Goal: Task Accomplishment & Management: Use online tool/utility

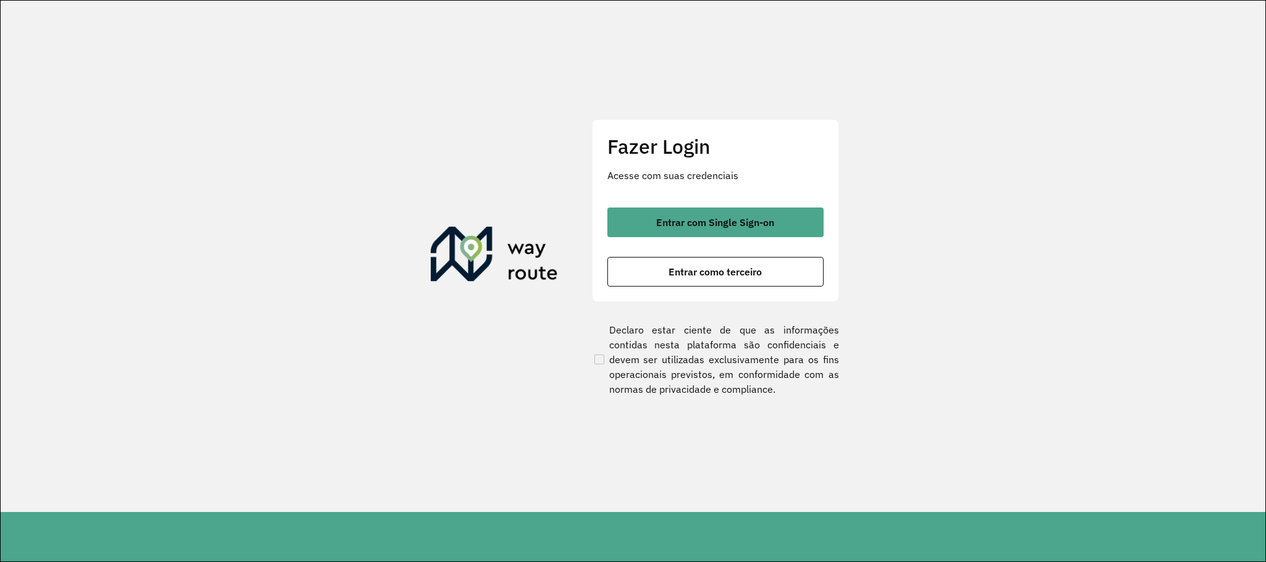
click at [812, 204] on div "Fazer Login Acesse com suas credenciais Entrar com Single Sign-on Entrar como t…" at bounding box center [715, 210] width 247 height 183
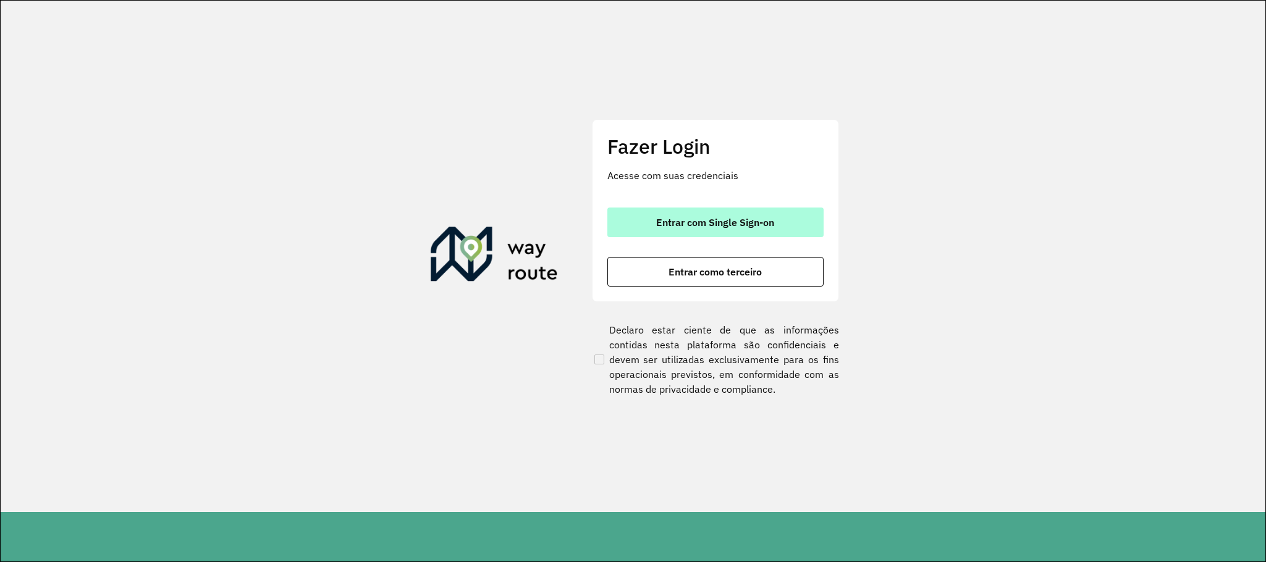
click at [807, 219] on button "Entrar com Single Sign-on" at bounding box center [715, 223] width 216 height 30
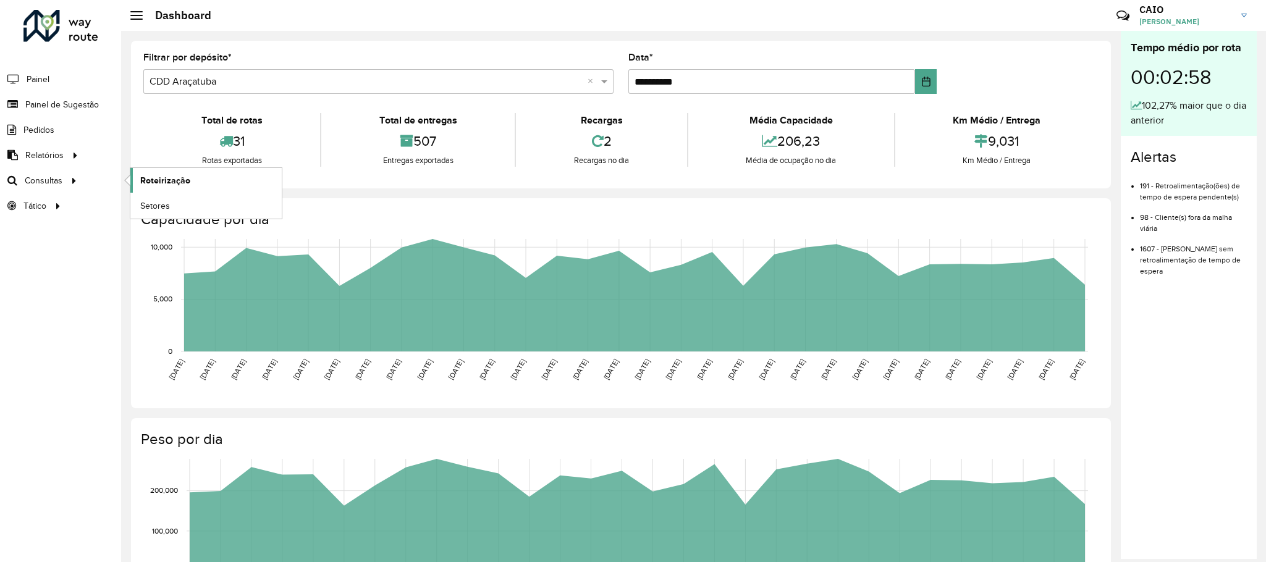
click at [141, 183] on span "Roteirização" at bounding box center [165, 180] width 50 height 13
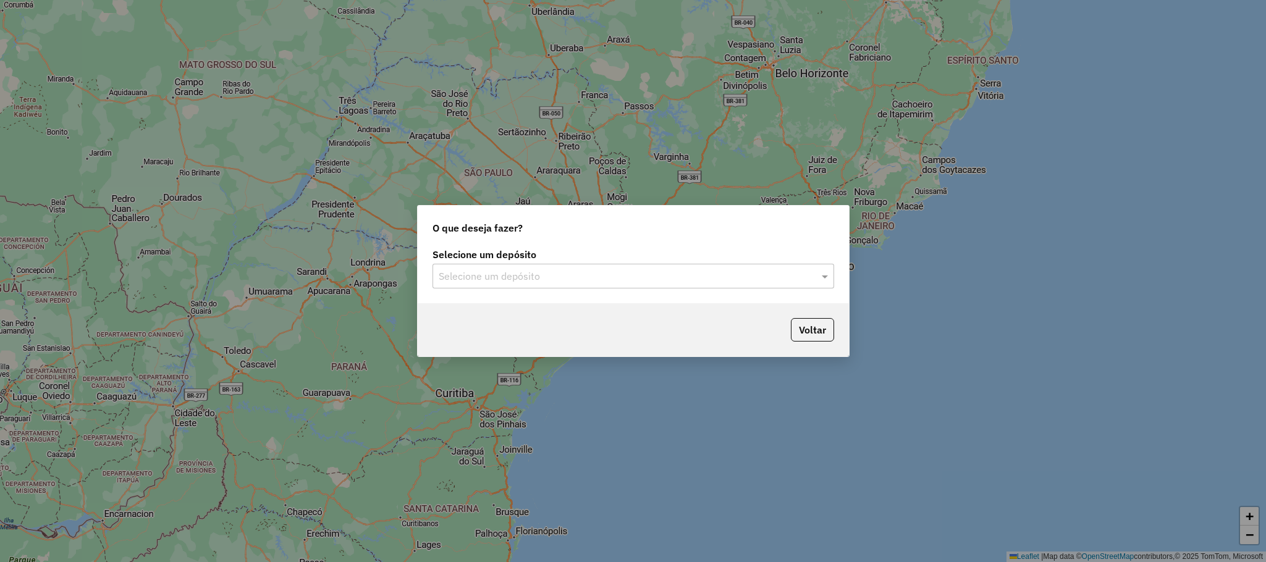
drag, startPoint x: 508, startPoint y: 280, endPoint x: 521, endPoint y: 293, distance: 18.3
click at [510, 282] on input "text" at bounding box center [621, 276] width 364 height 15
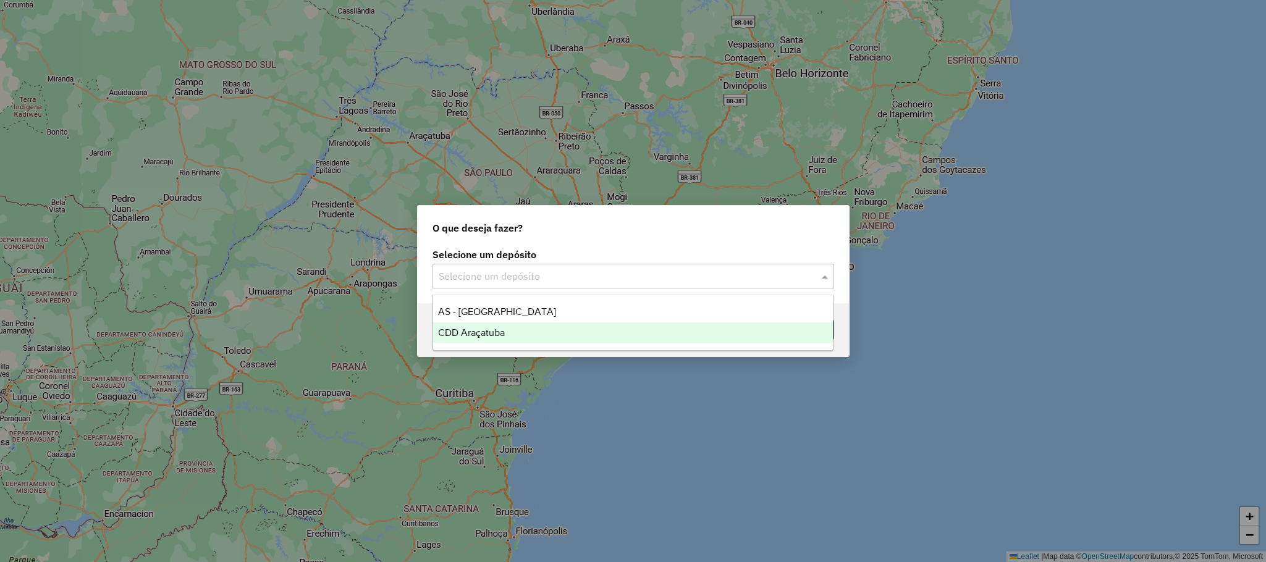
click at [523, 331] on div "CDD Araçatuba" at bounding box center [633, 332] width 400 height 21
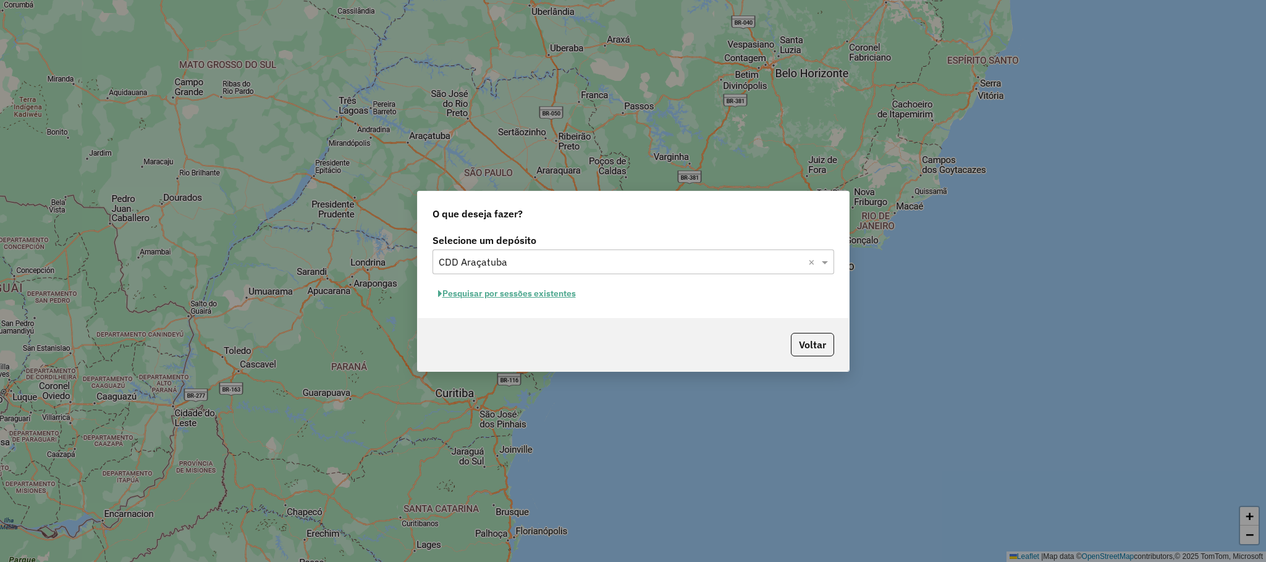
click at [549, 290] on button "Pesquisar por sessões existentes" at bounding box center [506, 293] width 149 height 19
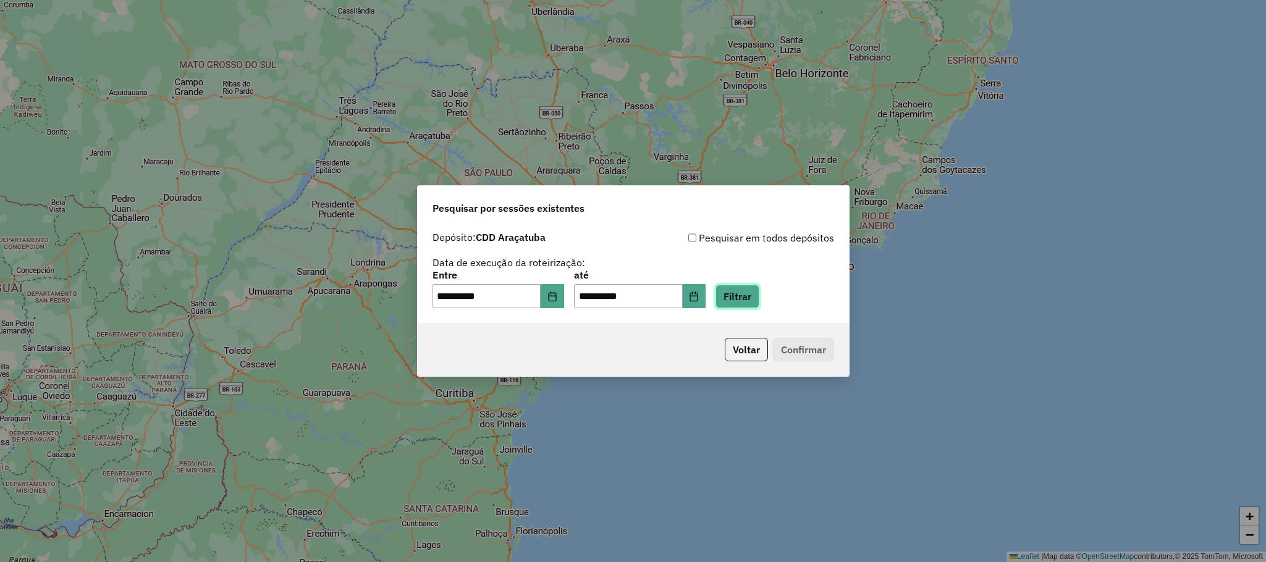
click at [749, 297] on button "Filtrar" at bounding box center [737, 296] width 44 height 23
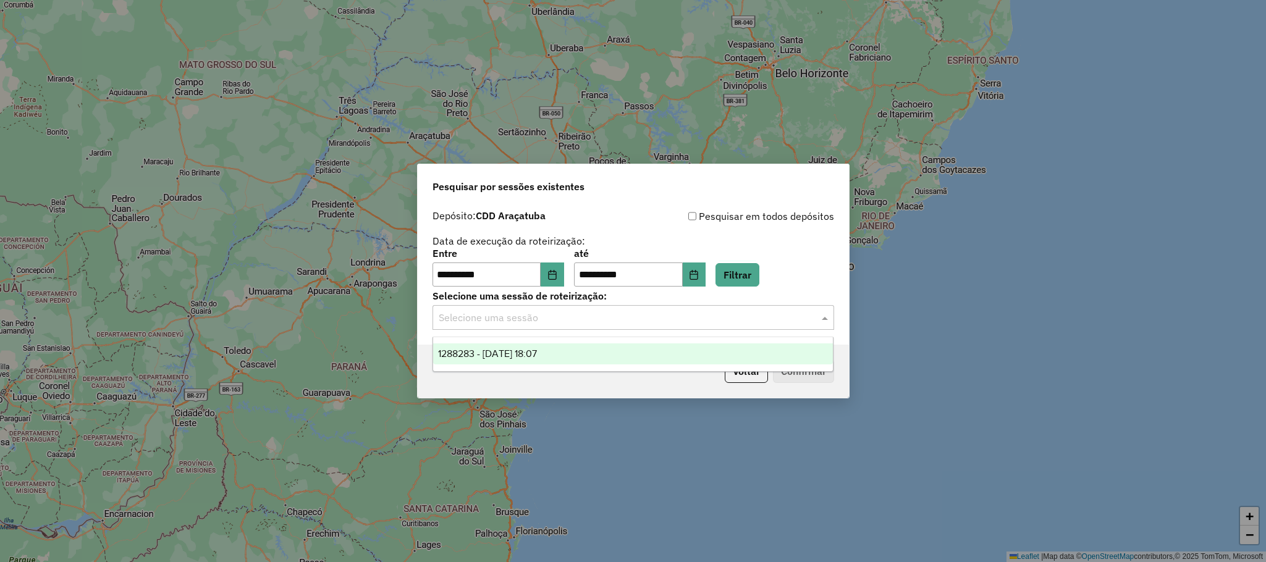
click at [597, 308] on div "Selecione uma sessão" at bounding box center [633, 317] width 402 height 25
click at [590, 353] on div "1288283 - 04/10/2025 18:07" at bounding box center [633, 353] width 400 height 21
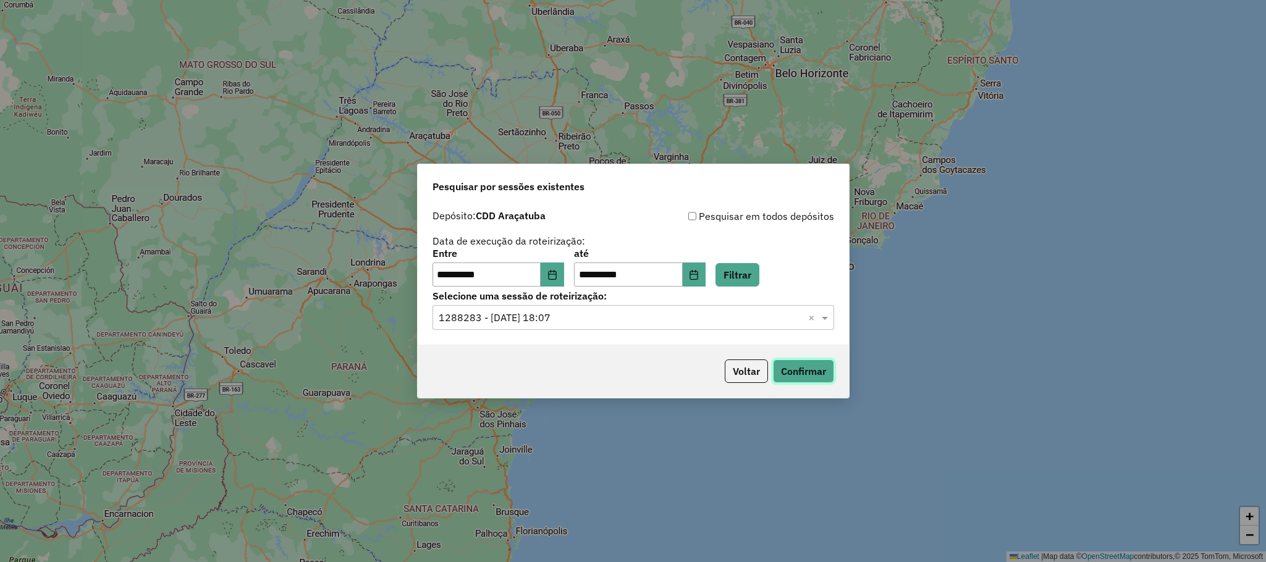
click at [780, 360] on button "Confirmar" at bounding box center [803, 371] width 61 height 23
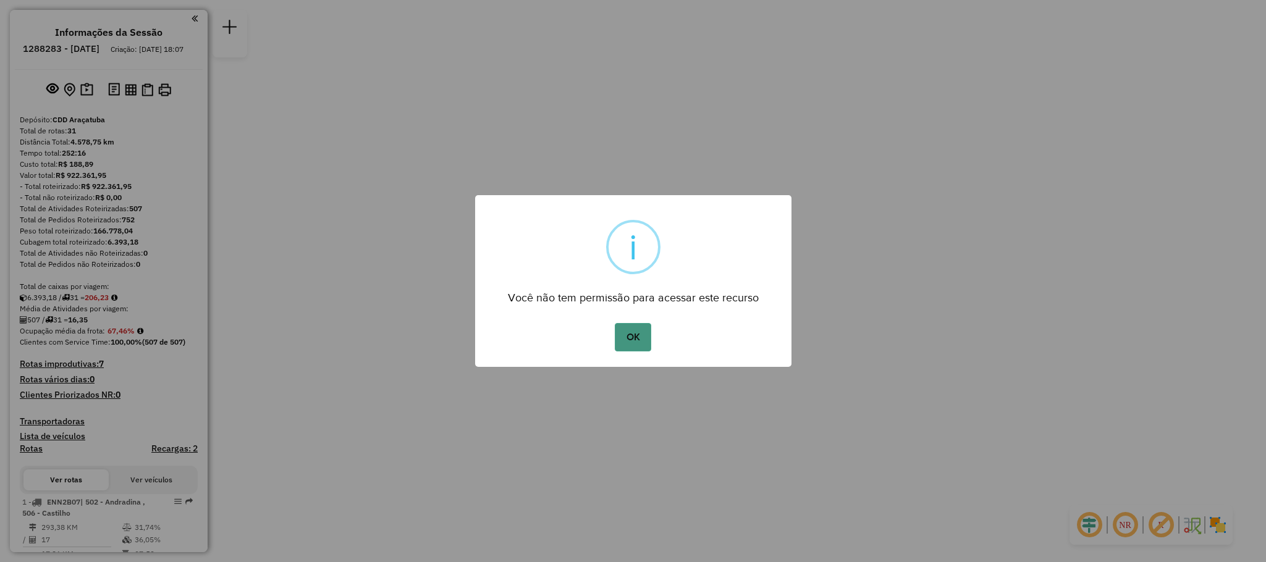
click at [617, 336] on button "OK" at bounding box center [633, 337] width 36 height 28
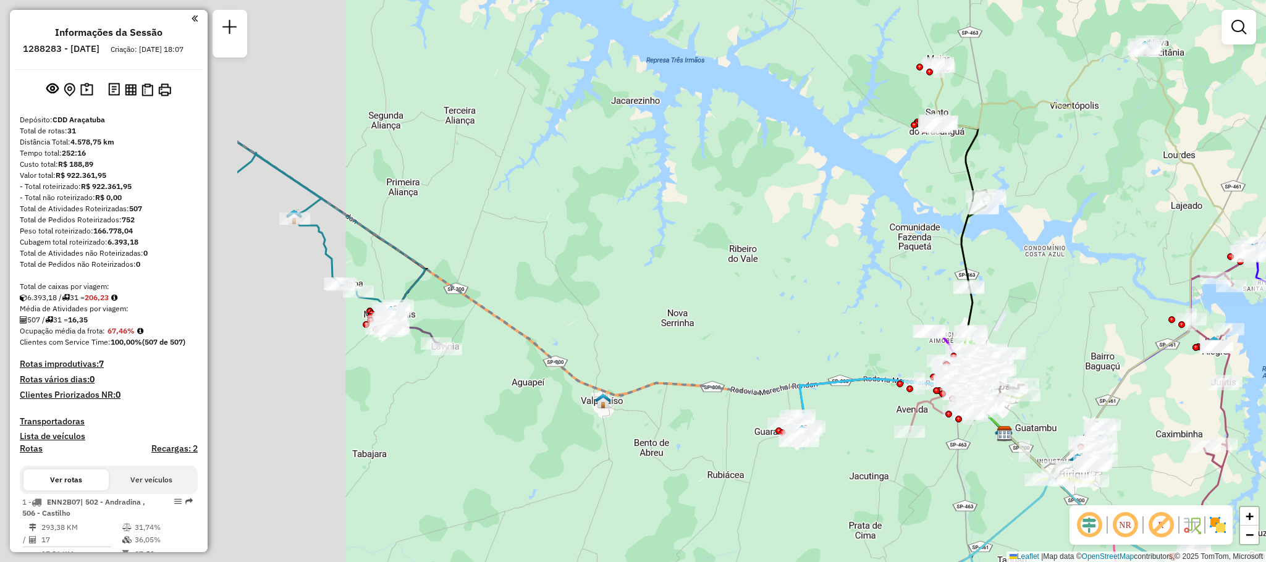
drag, startPoint x: 380, startPoint y: 345, endPoint x: 744, endPoint y: 461, distance: 382.0
click at [744, 461] on div "Janela de atendimento Grade de atendimento Capacidade Transportadoras Veículos …" at bounding box center [633, 281] width 1266 height 562
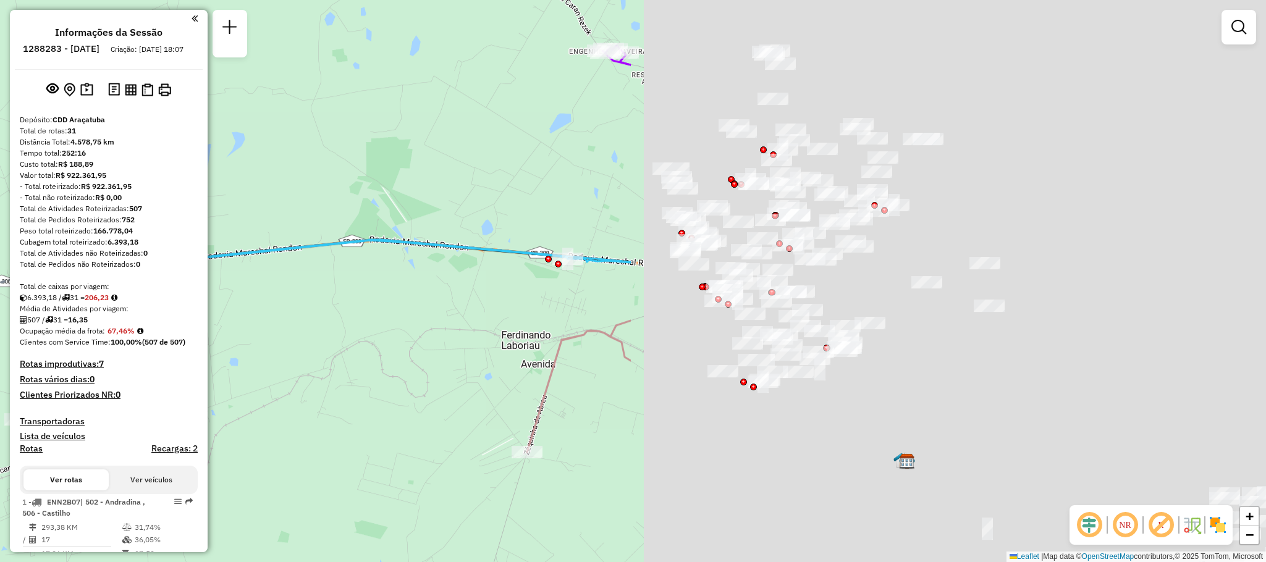
drag, startPoint x: 968, startPoint y: 415, endPoint x: 221, endPoint y: 402, distance: 747.6
click at [221, 402] on div "Janela de atendimento Grade de atendimento Capacidade Transportadoras Veículos …" at bounding box center [633, 281] width 1266 height 562
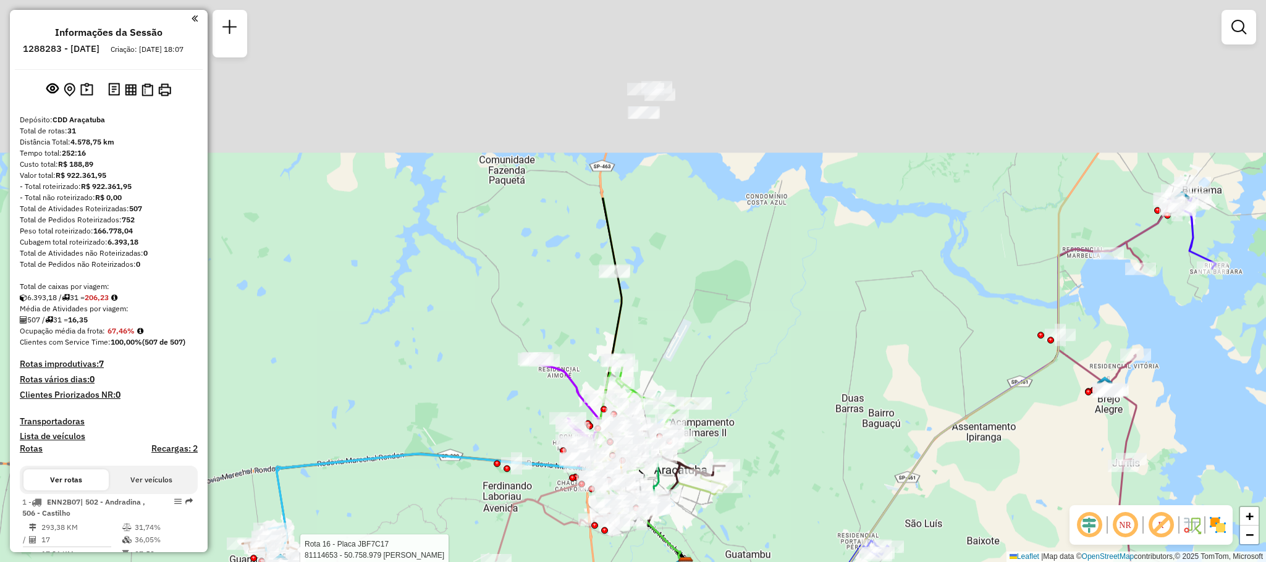
drag, startPoint x: 818, startPoint y: 78, endPoint x: 684, endPoint y: 429, distance: 374.8
click at [684, 428] on div "Rota 16 - Placa JBF7C17 81114653 - 50.758.979 [PERSON_NAME] de atendimento Grad…" at bounding box center [633, 281] width 1266 height 562
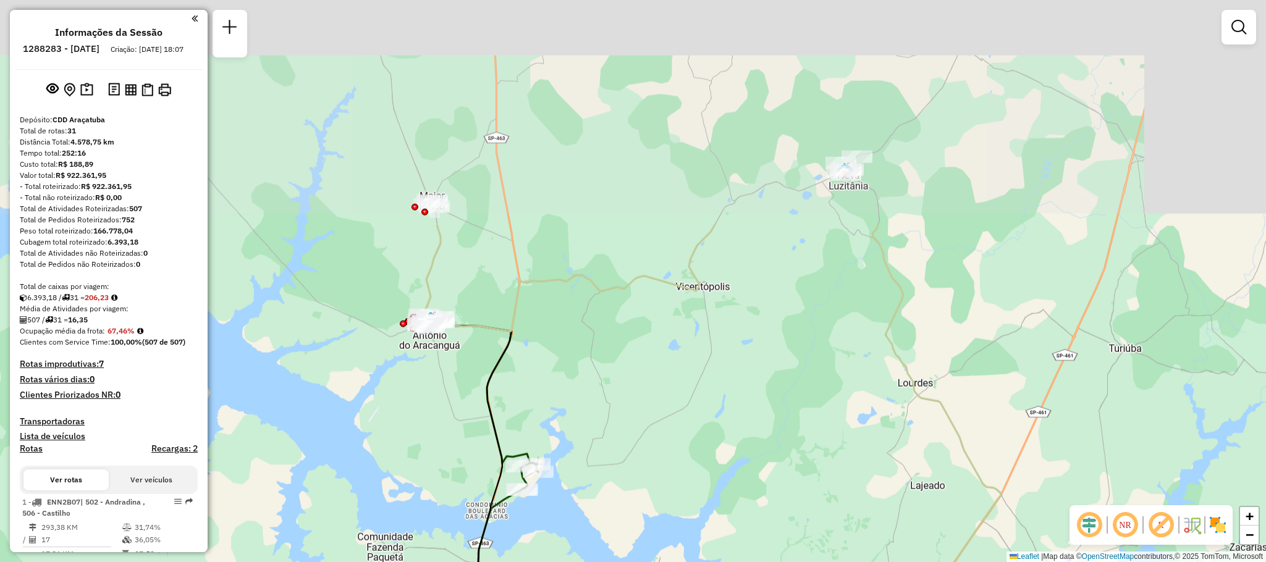
drag, startPoint x: 764, startPoint y: 97, endPoint x: 679, endPoint y: 367, distance: 283.1
click at [679, 367] on div "Rota 16 - Placa JBF7C17 81114653 - 50.758.979 [PERSON_NAME] 21 - Placa CDV1D49 …" at bounding box center [633, 281] width 1266 height 562
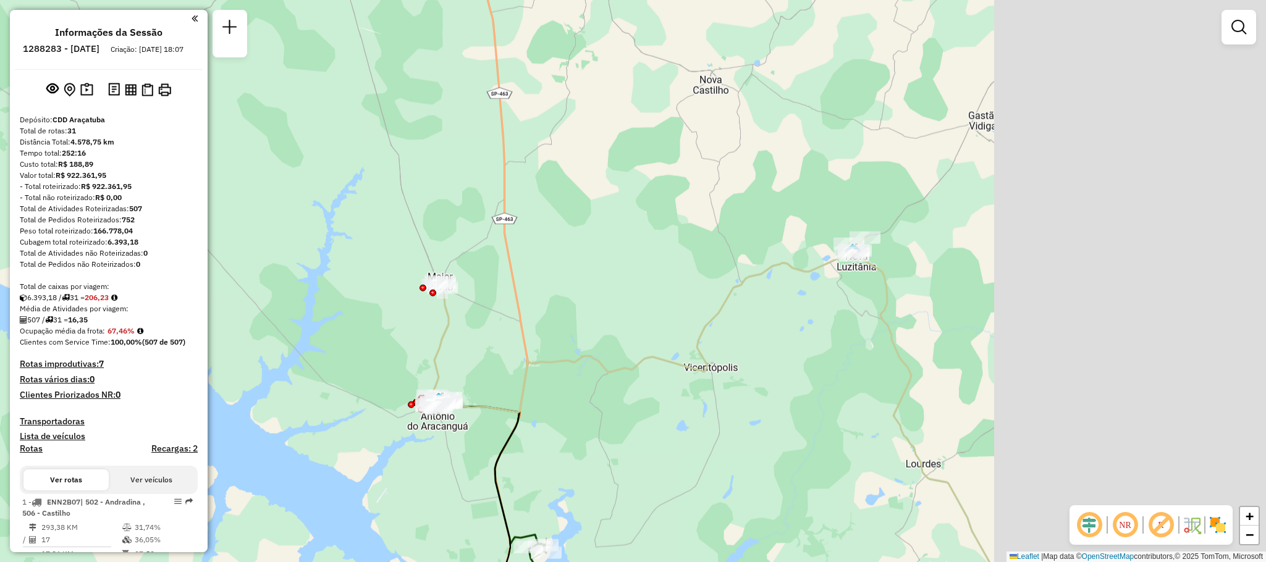
drag, startPoint x: 1124, startPoint y: 412, endPoint x: 721, endPoint y: 384, distance: 403.8
click at [721, 384] on div "Rota 16 - Placa JBF7C17 81114653 - 50.758.979 [PERSON_NAME] 21 - Placa CDV1D49 …" at bounding box center [633, 281] width 1266 height 562
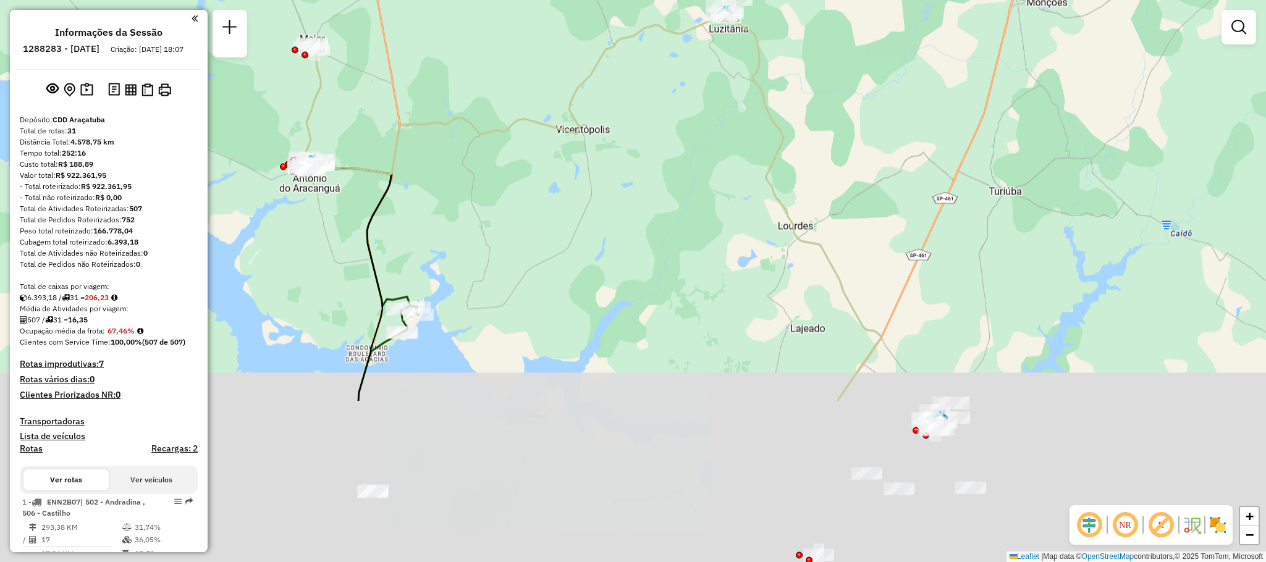
drag, startPoint x: 708, startPoint y: 432, endPoint x: 652, endPoint y: 215, distance: 224.5
click at [652, 215] on div "Rota 16 - Placa JBF7C17 81114653 - 50.758.979 [PERSON_NAME] 21 - Placa CDV1D49 …" at bounding box center [633, 281] width 1266 height 562
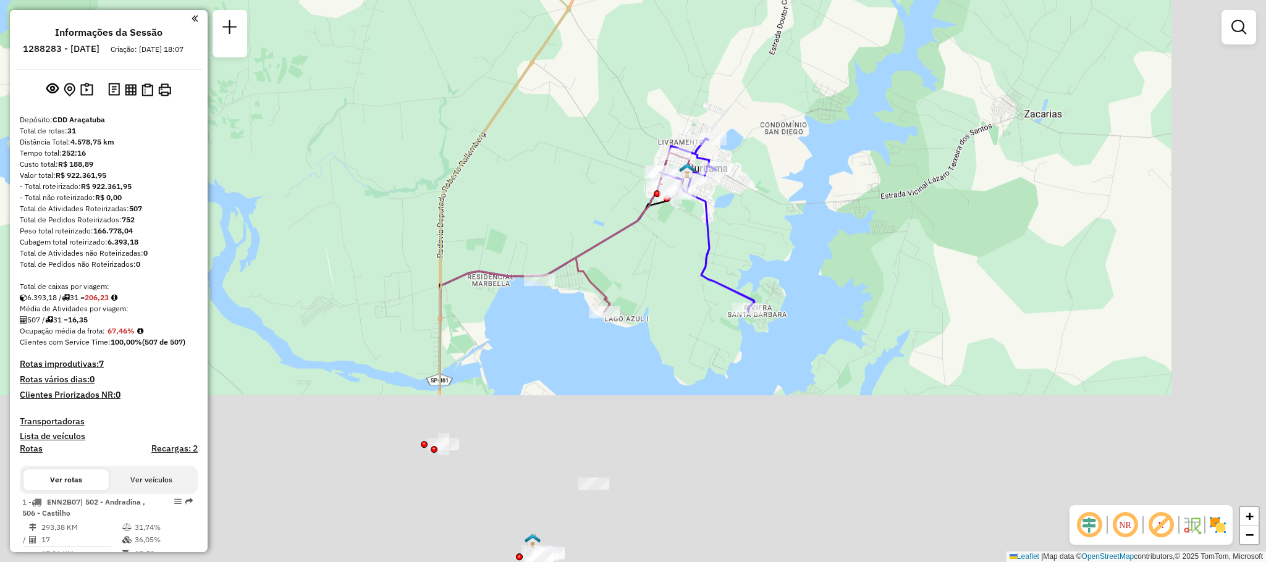
drag, startPoint x: 916, startPoint y: 460, endPoint x: 666, endPoint y: 232, distance: 337.6
click at [666, 232] on div "Rota 16 - Placa JBF7C17 81114653 - 50.758.979 [PERSON_NAME] 21 - Placa CDV1D49 …" at bounding box center [633, 281] width 1266 height 562
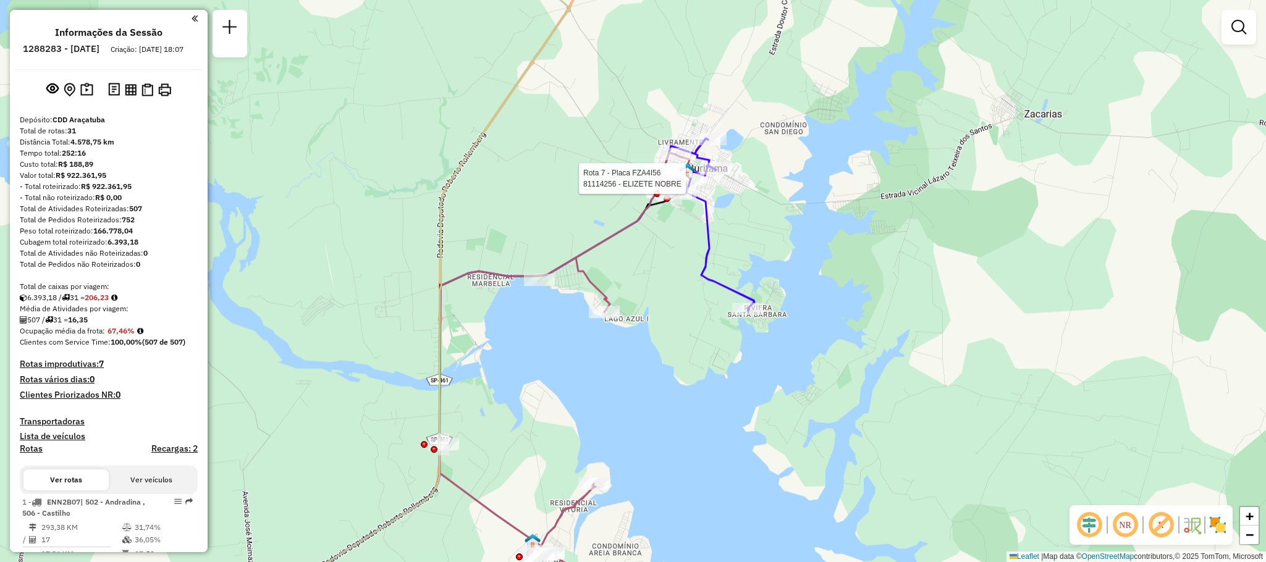
select select "**********"
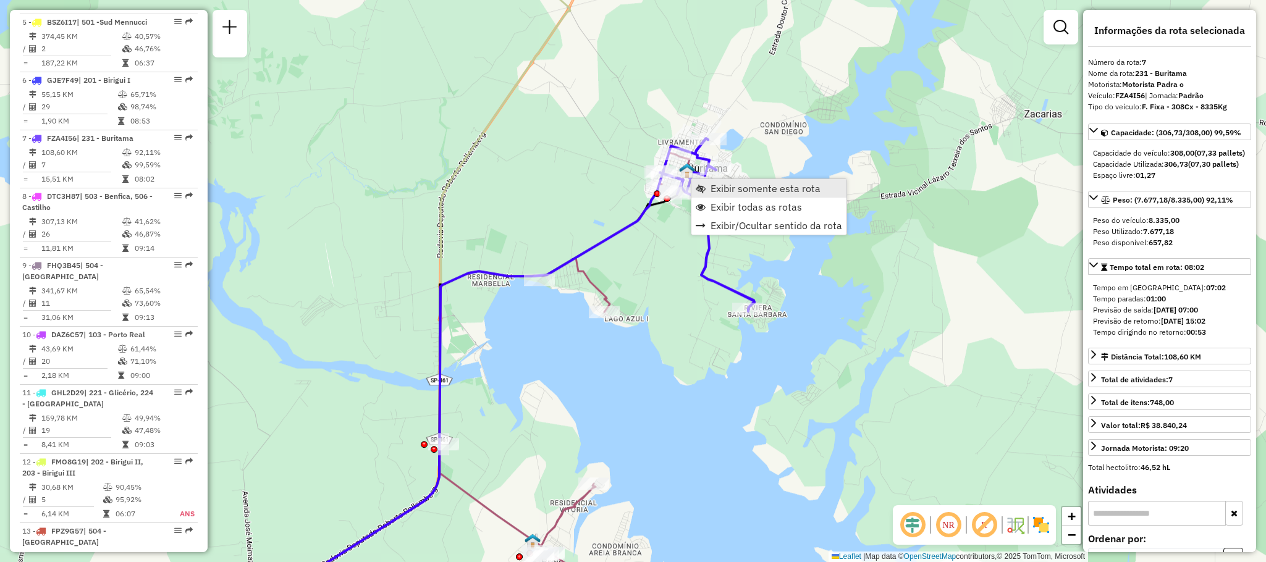
scroll to position [877, 0]
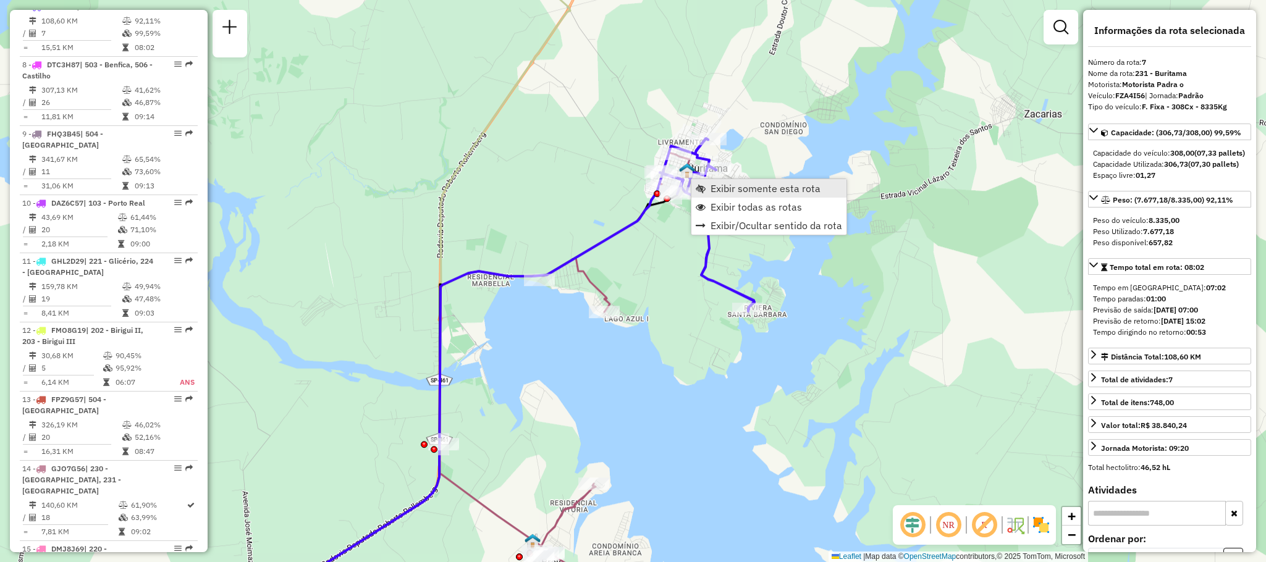
click at [714, 195] on link "Exibir somente esta rota" at bounding box center [768, 188] width 155 height 19
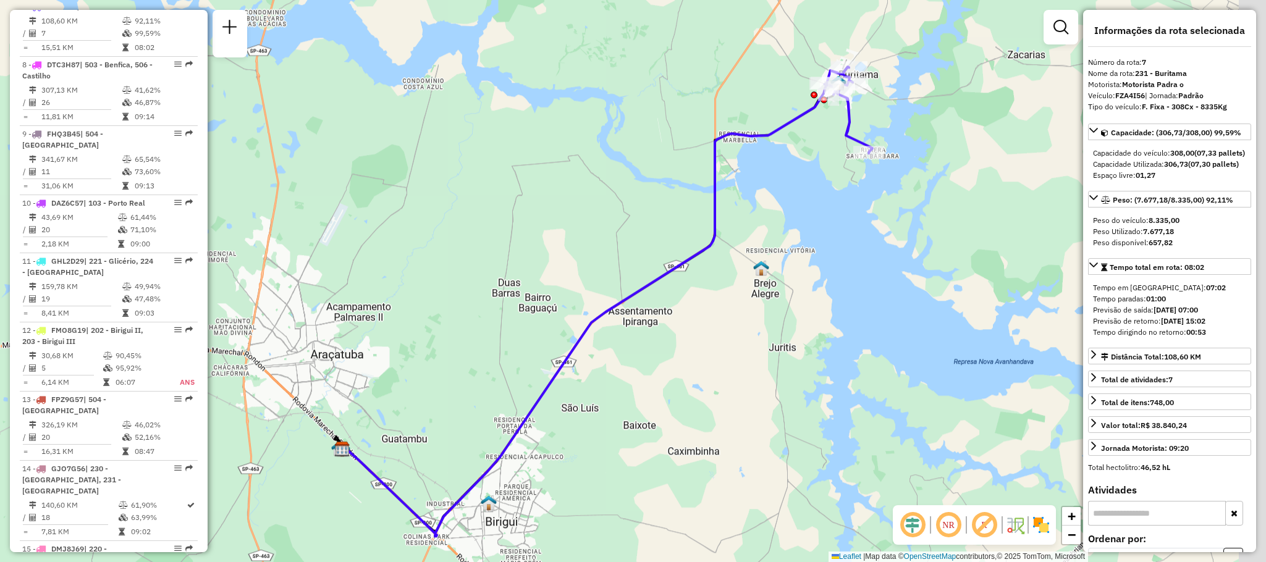
drag, startPoint x: 780, startPoint y: 150, endPoint x: 565, endPoint y: 334, distance: 282.6
click at [565, 334] on div "Janela de atendimento Grade de atendimento Capacidade Transportadoras Veículos …" at bounding box center [633, 281] width 1266 height 562
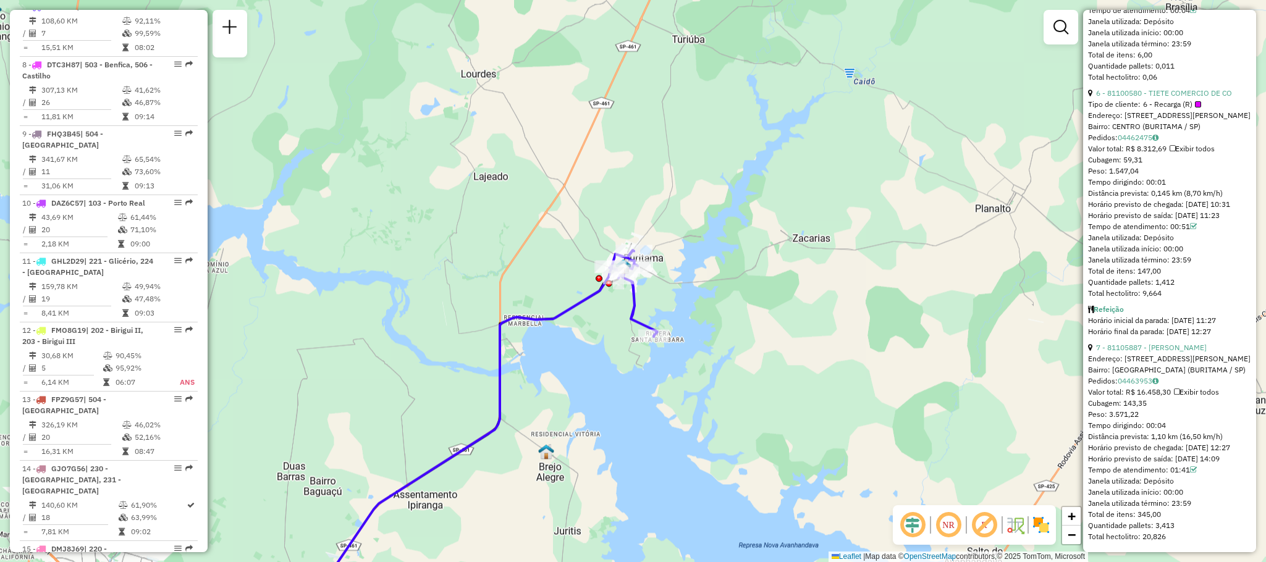
scroll to position [1649, 0]
click at [627, 288] on span "Exibir somente esta rota" at bounding box center [626, 293] width 10 height 10
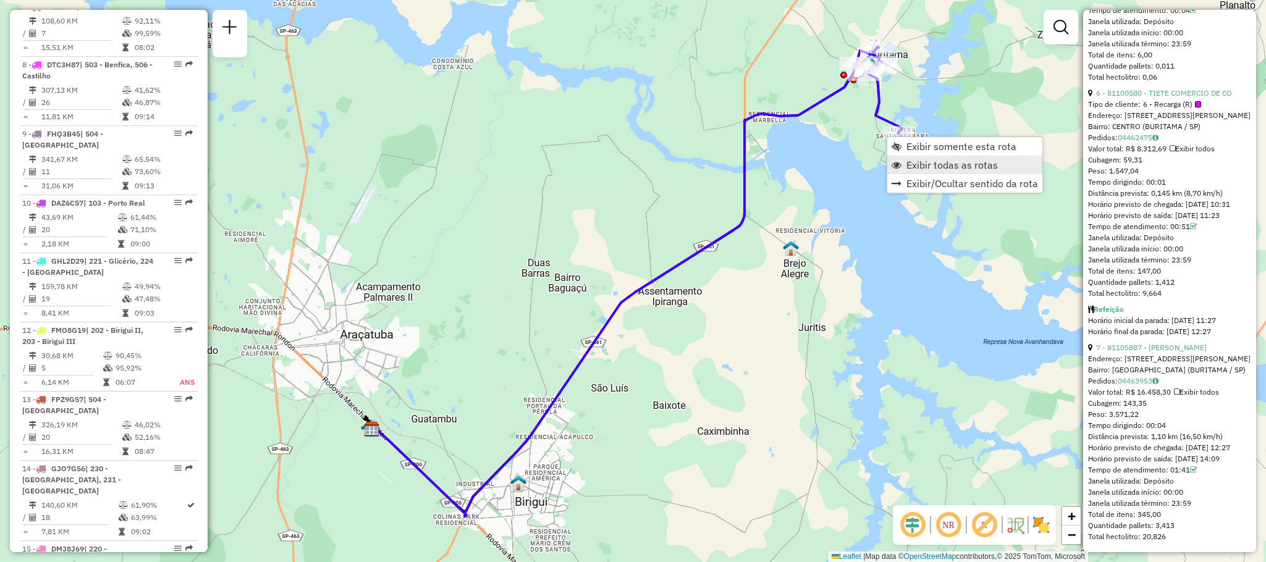
click at [914, 161] on span "Exibir todas as rotas" at bounding box center [951, 165] width 91 height 10
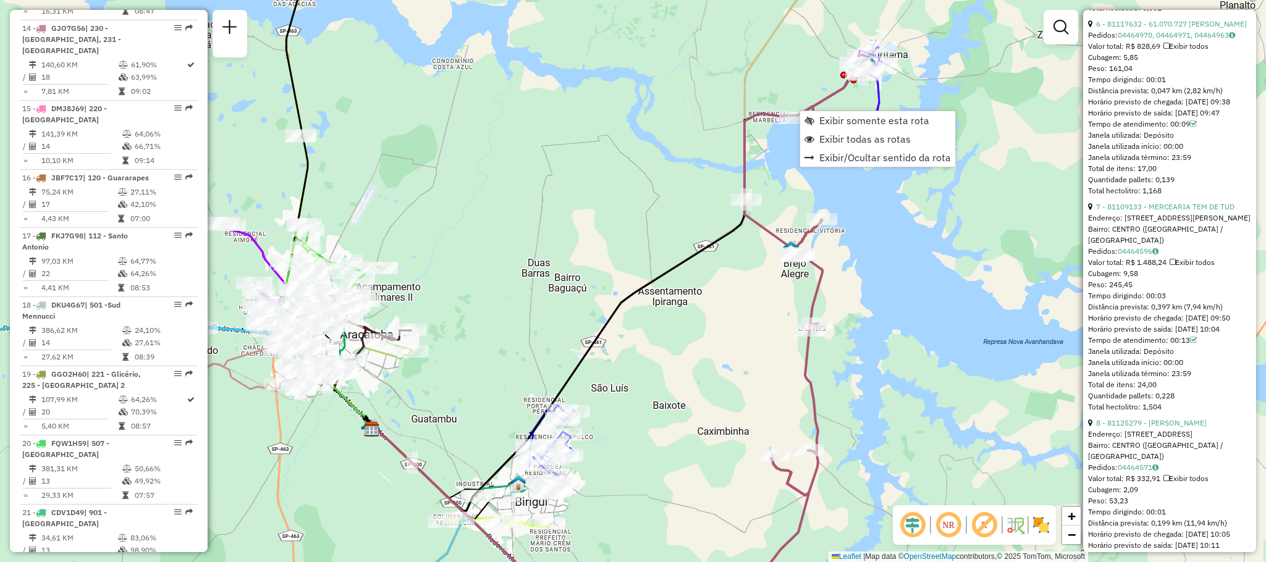
scroll to position [1341, 0]
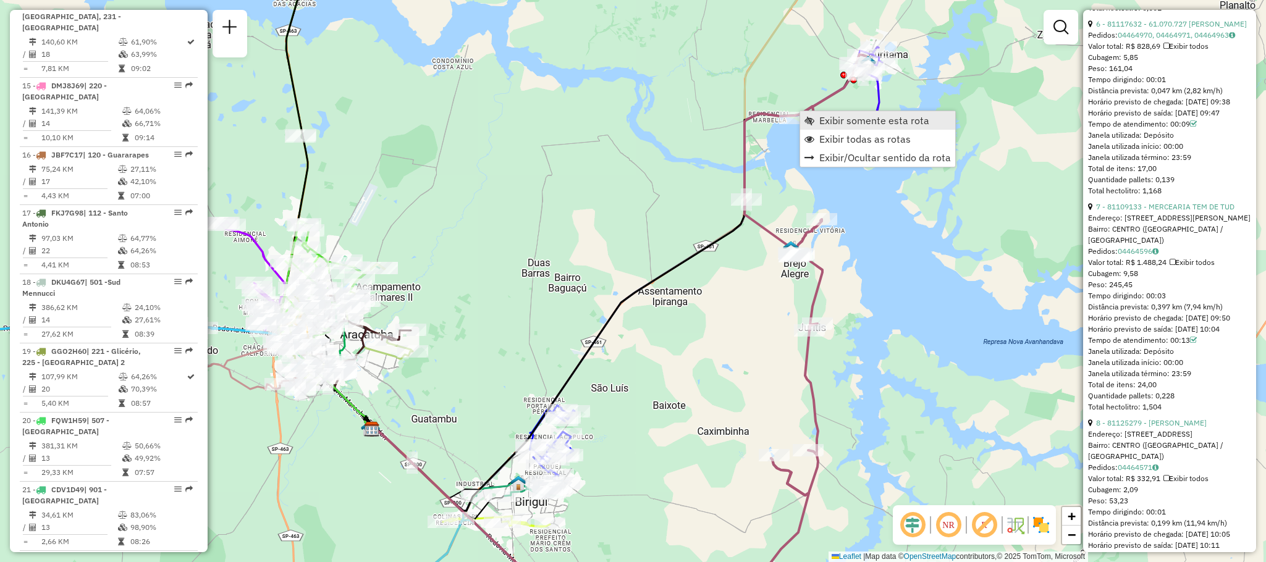
click at [835, 123] on span "Exibir somente esta rota" at bounding box center [874, 121] width 110 height 10
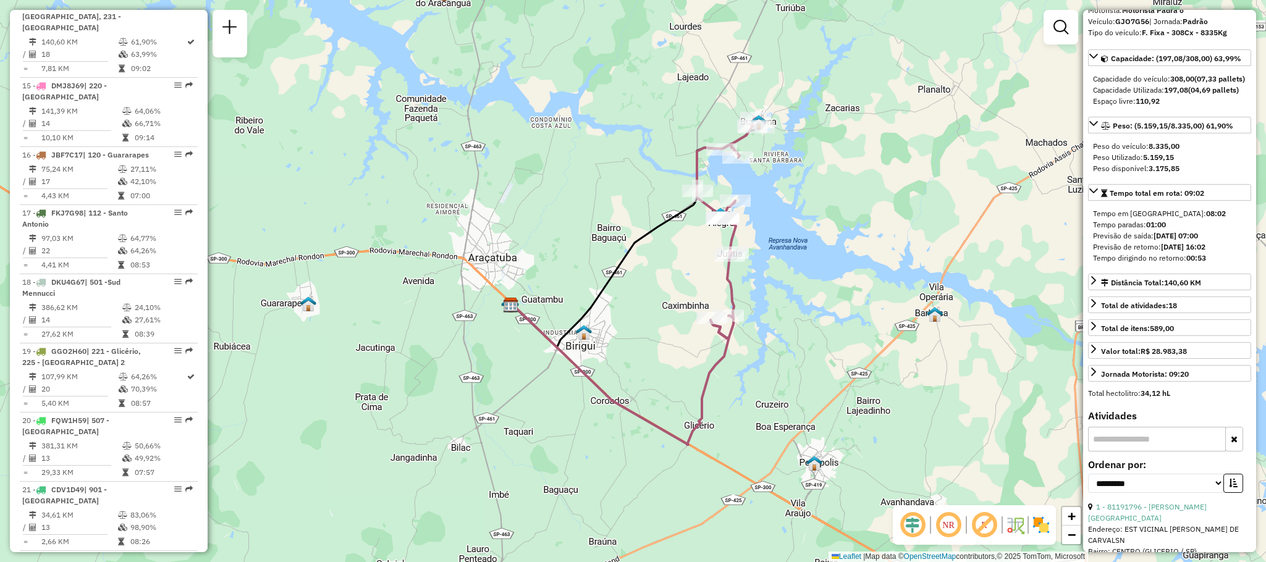
scroll to position [0, 0]
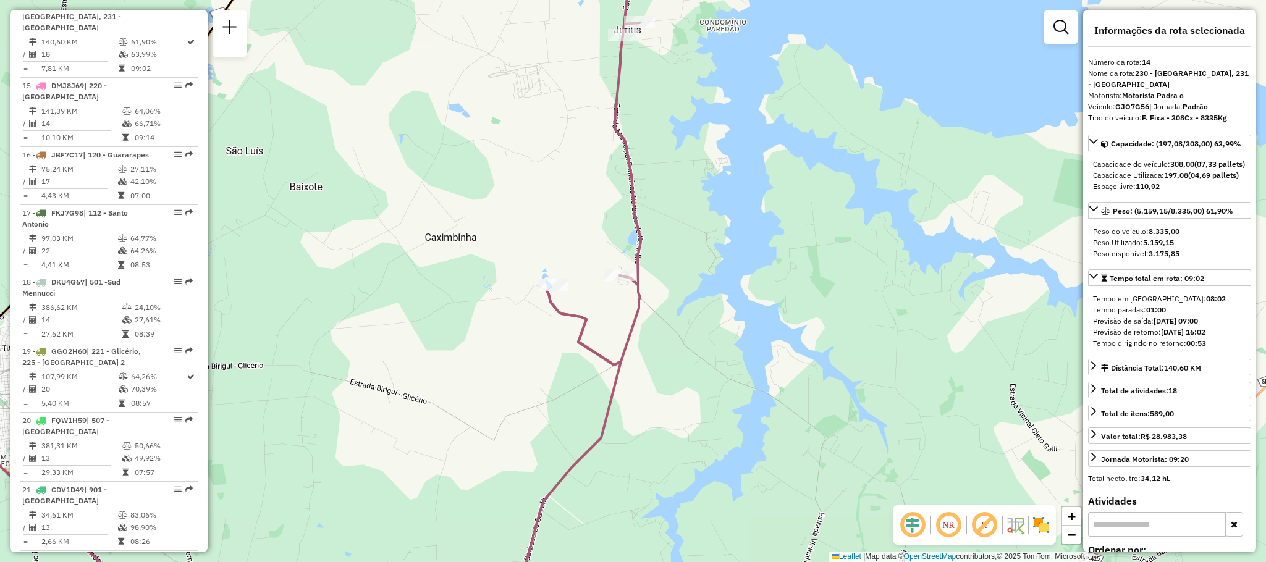
drag, startPoint x: 497, startPoint y: 384, endPoint x: 464, endPoint y: 345, distance: 51.3
click at [464, 345] on div "Janela de atendimento Grade de atendimento Capacidade Transportadoras Veículos …" at bounding box center [633, 281] width 1266 height 562
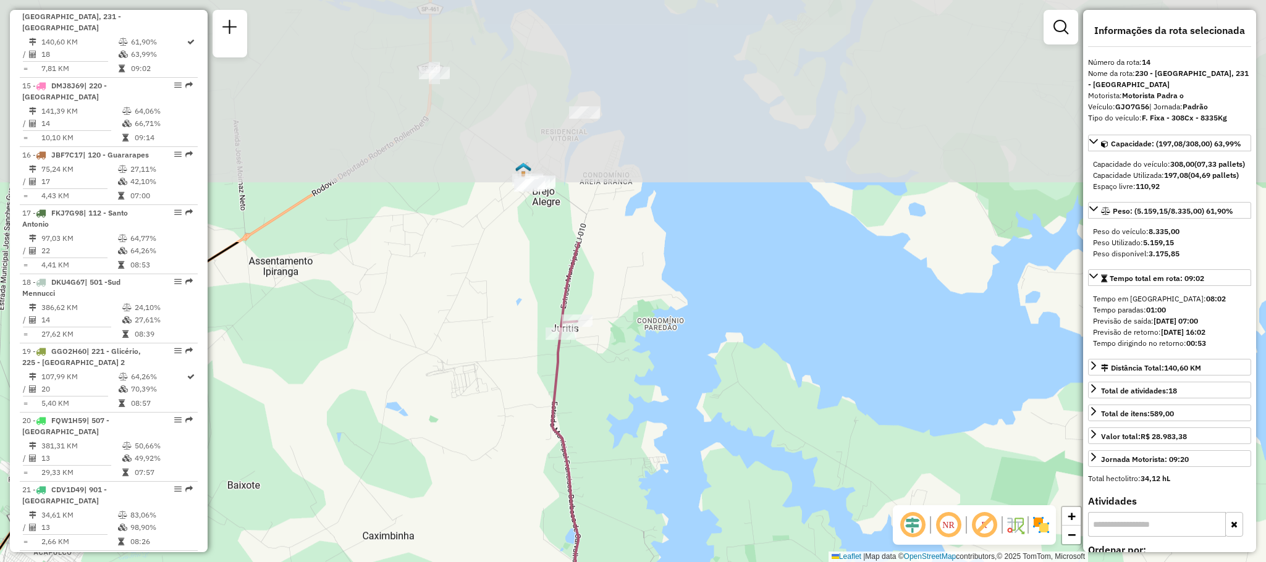
drag, startPoint x: 658, startPoint y: 148, endPoint x: 596, endPoint y: 447, distance: 304.8
click at [596, 447] on div "Janela de atendimento Grade de atendimento Capacidade Transportadoras Veículos …" at bounding box center [633, 281] width 1266 height 562
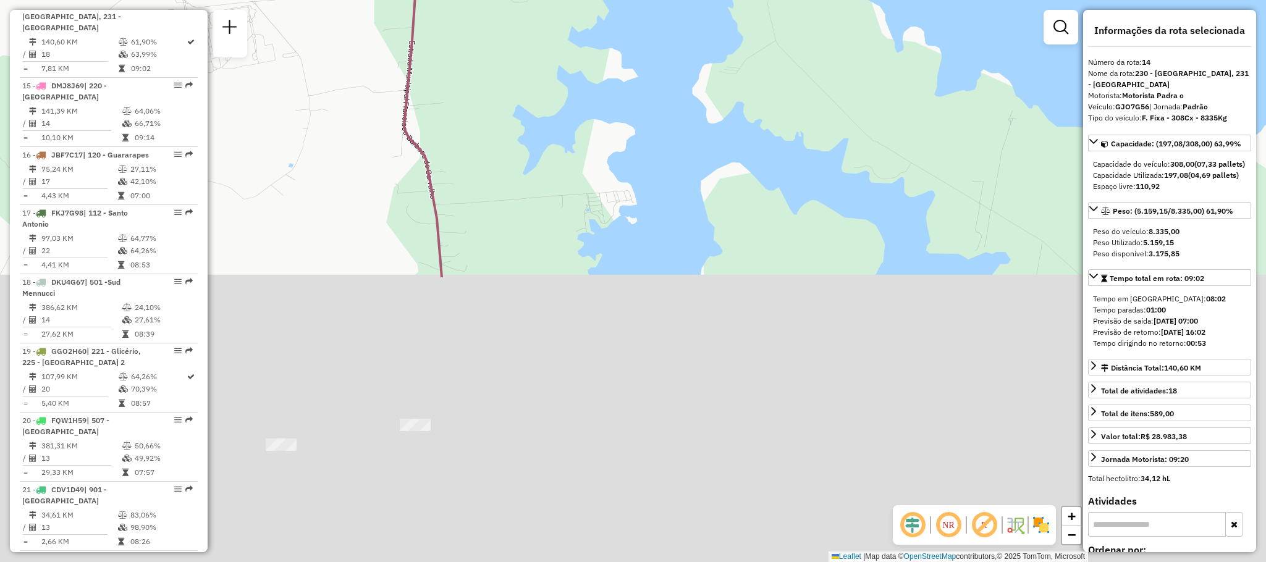
drag, startPoint x: 601, startPoint y: 403, endPoint x: 520, endPoint y: 62, distance: 350.6
click at [520, 62] on div "Janela de atendimento Grade de atendimento Capacidade Transportadoras Veículos …" at bounding box center [633, 281] width 1266 height 562
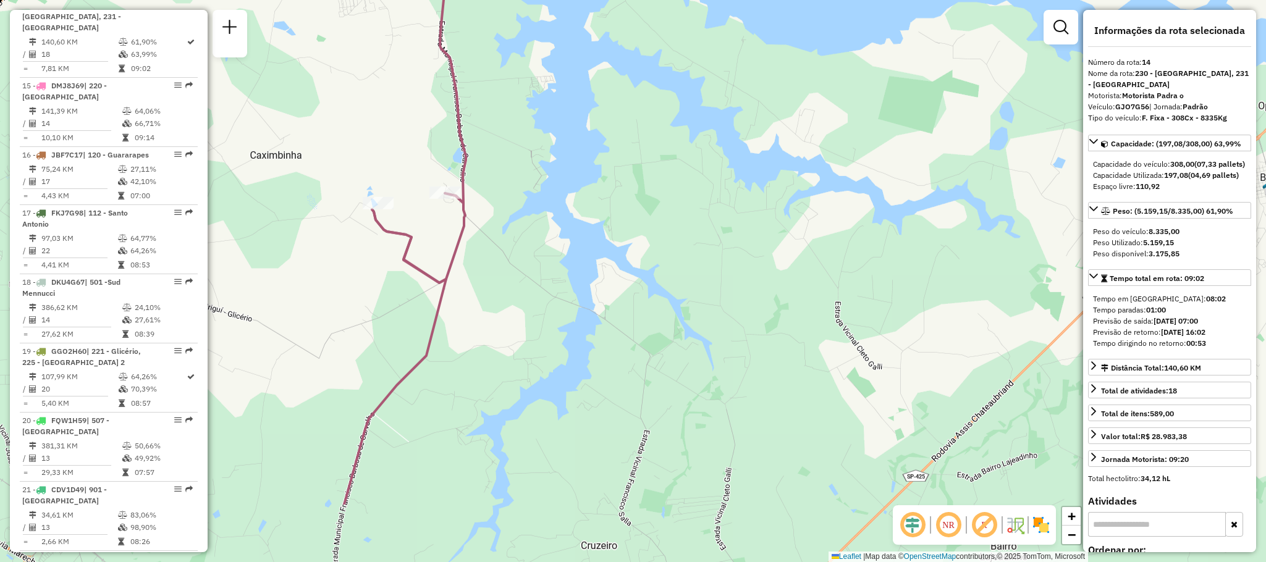
drag, startPoint x: 568, startPoint y: 282, endPoint x: 547, endPoint y: 121, distance: 162.0
click at [547, 121] on div "Janela de atendimento Grade de atendimento Capacidade Transportadoras Veículos …" at bounding box center [633, 281] width 1266 height 562
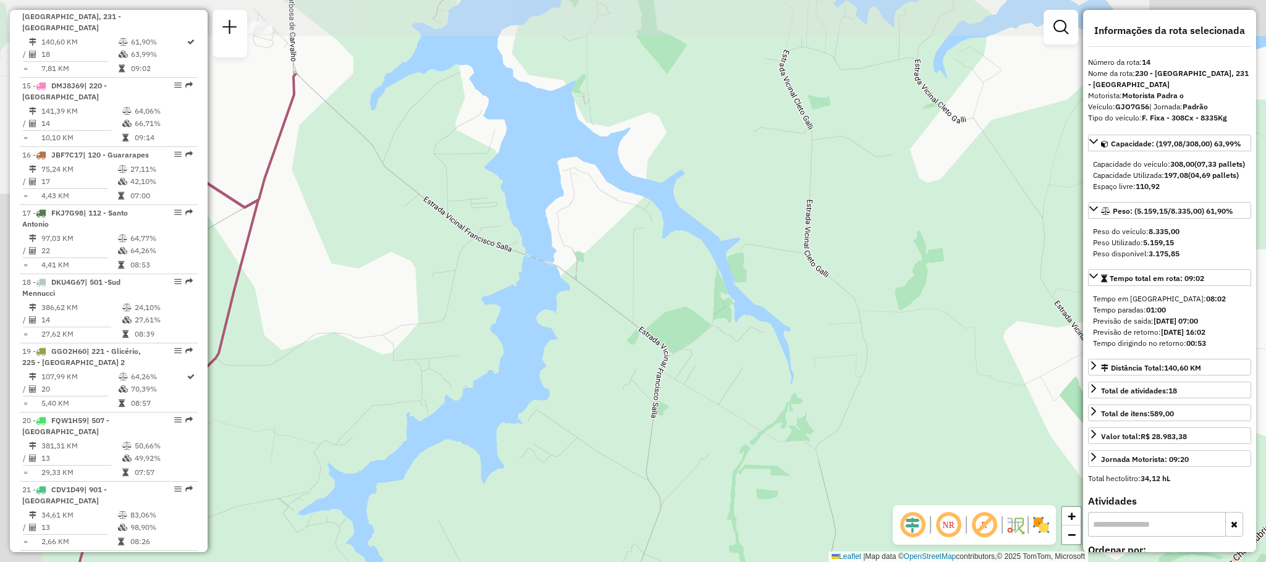
drag, startPoint x: 538, startPoint y: 251, endPoint x: 638, endPoint y: 392, distance: 172.8
click at [638, 392] on div "Janela de atendimento Grade de atendimento Capacidade Transportadoras Veículos …" at bounding box center [633, 281] width 1266 height 562
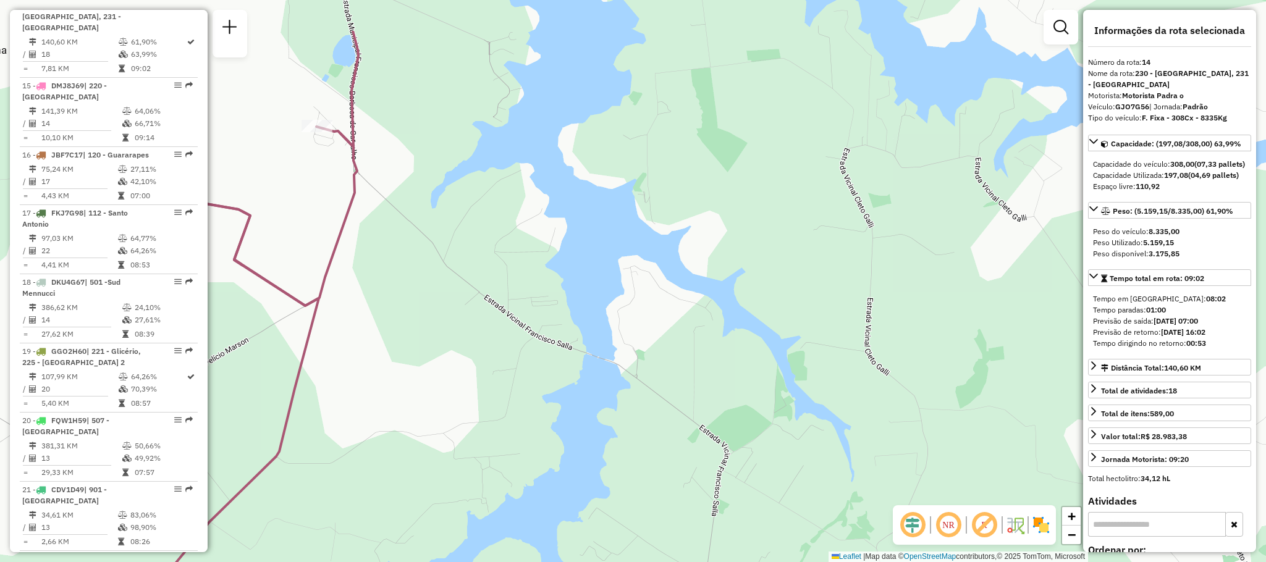
drag, startPoint x: 494, startPoint y: 287, endPoint x: 547, endPoint y: 374, distance: 102.0
click at [547, 374] on div "Janela de atendimento Grade de atendimento Capacidade Transportadoras Veículos …" at bounding box center [633, 281] width 1266 height 562
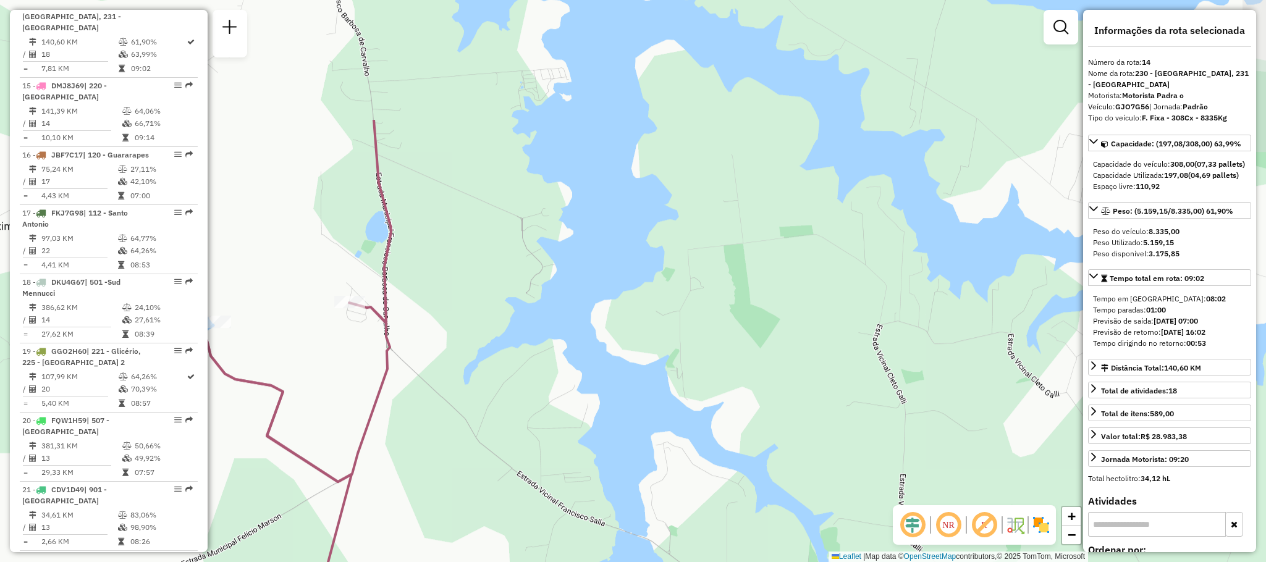
drag, startPoint x: 427, startPoint y: 165, endPoint x: 460, endPoint y: 341, distance: 179.1
click at [460, 341] on div "Janela de atendimento Grade de atendimento Capacidade Transportadoras Veículos …" at bounding box center [633, 281] width 1266 height 562
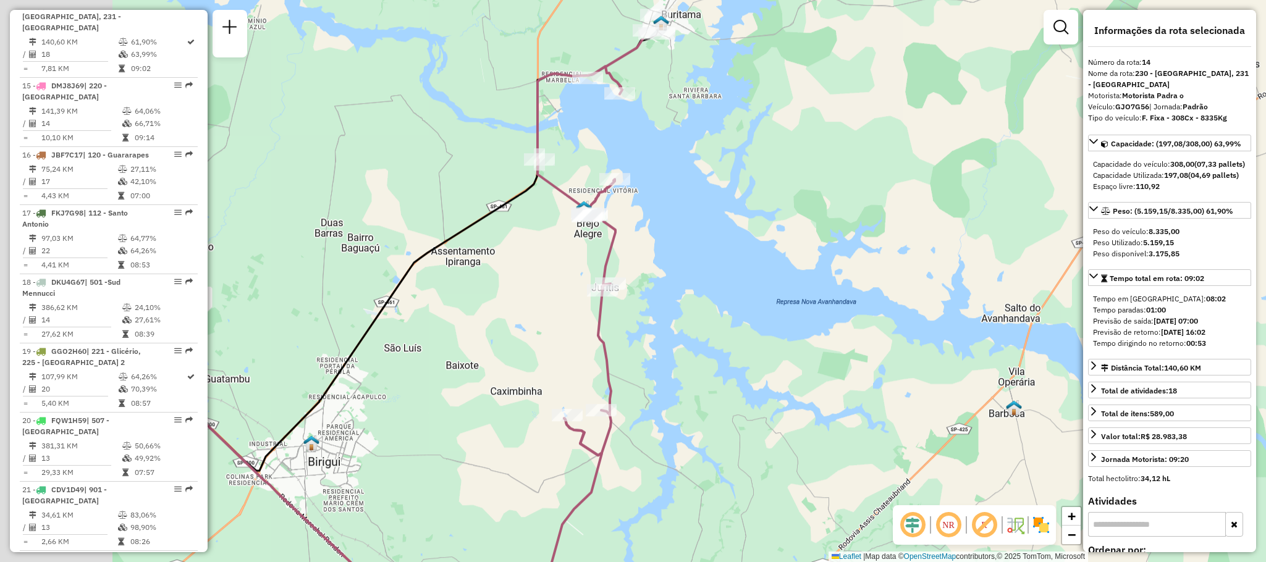
drag, startPoint x: 381, startPoint y: 271, endPoint x: 620, endPoint y: 376, distance: 261.1
click at [620, 376] on icon at bounding box center [590, 246] width 106 height 417
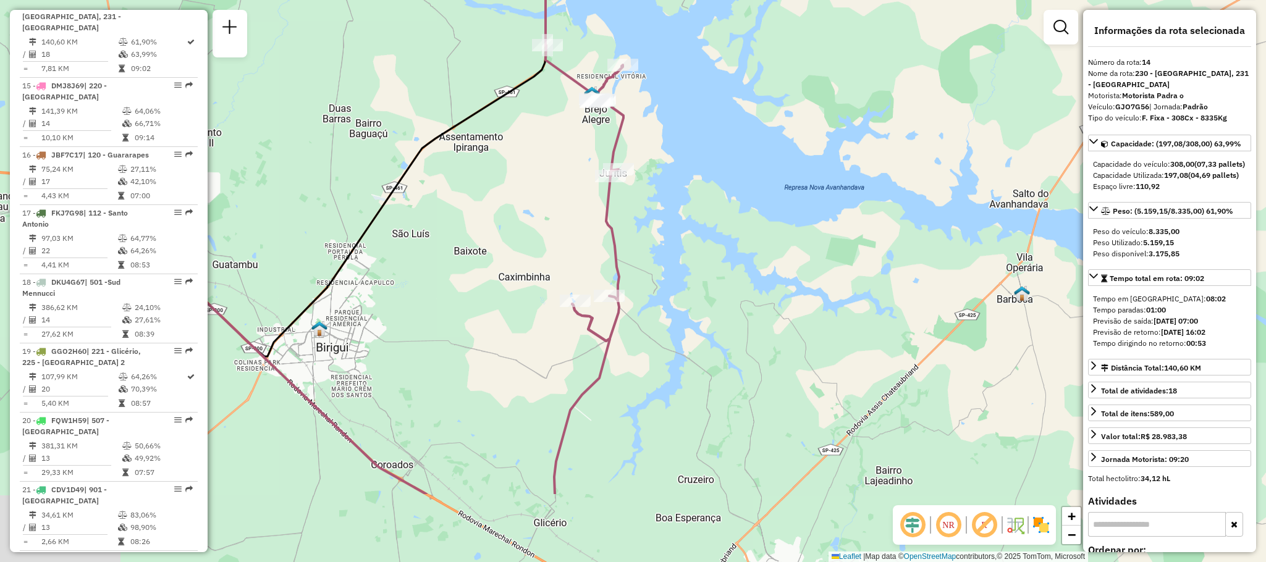
drag, startPoint x: 595, startPoint y: 390, endPoint x: 588, endPoint y: 241, distance: 149.1
click at [588, 241] on div "Janela de atendimento Grade de atendimento Capacidade Transportadoras Veículos …" at bounding box center [633, 281] width 1266 height 562
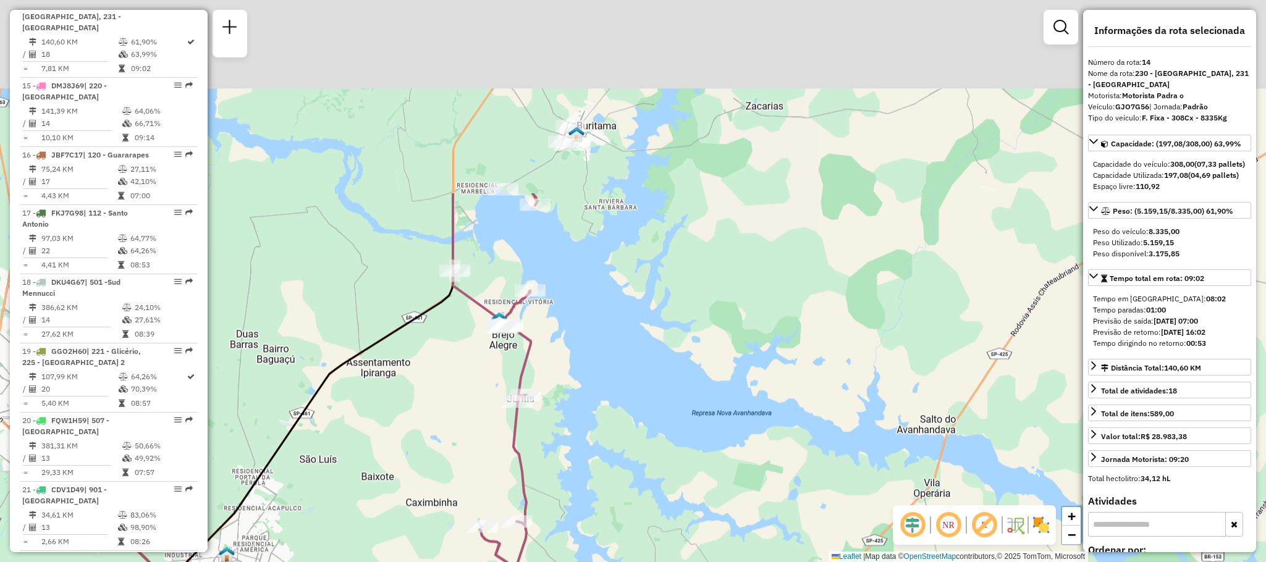
drag, startPoint x: 540, startPoint y: 221, endPoint x: 424, endPoint y: 506, distance: 307.3
click at [424, 506] on div "Janela de atendimento Grade de atendimento Capacidade Transportadoras Veículos …" at bounding box center [633, 281] width 1266 height 562
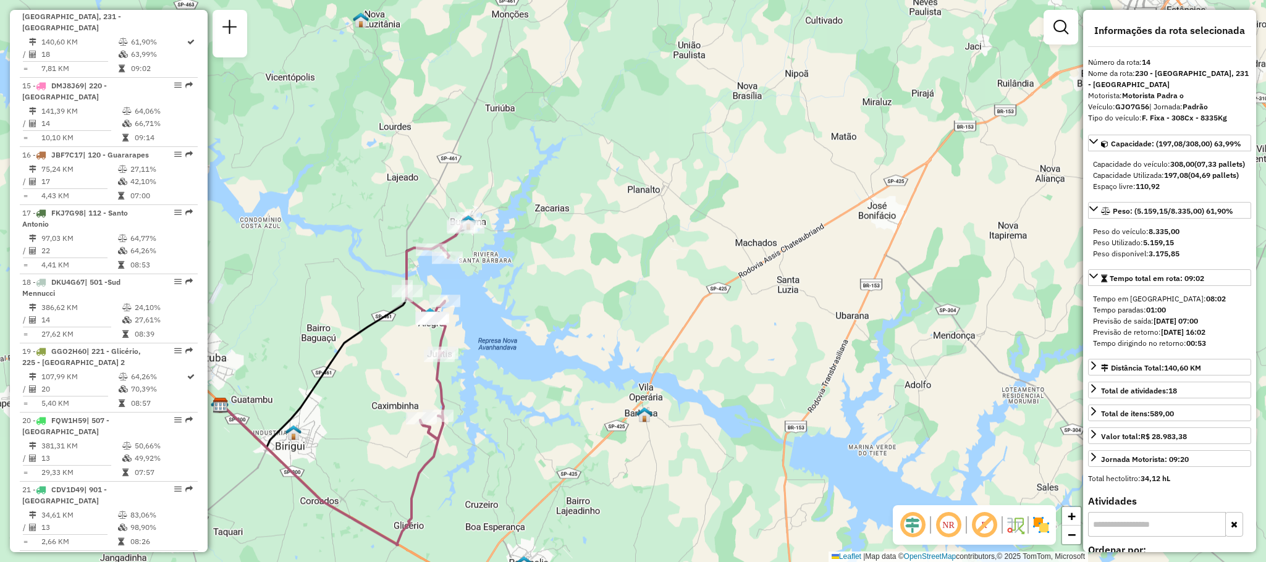
drag, startPoint x: 545, startPoint y: 352, endPoint x: 573, endPoint y: 177, distance: 177.7
click at [573, 177] on div "Janela de atendimento Grade de atendimento Capacidade Transportadoras Veículos …" at bounding box center [633, 281] width 1266 height 562
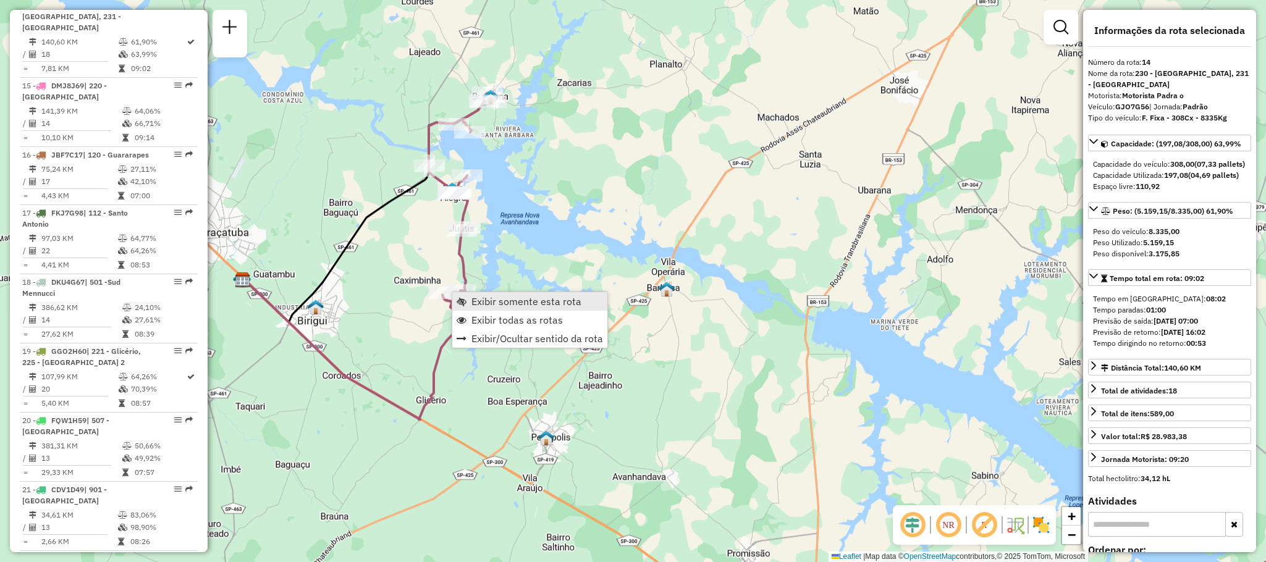
click at [497, 304] on span "Exibir somente esta rota" at bounding box center [526, 302] width 110 height 10
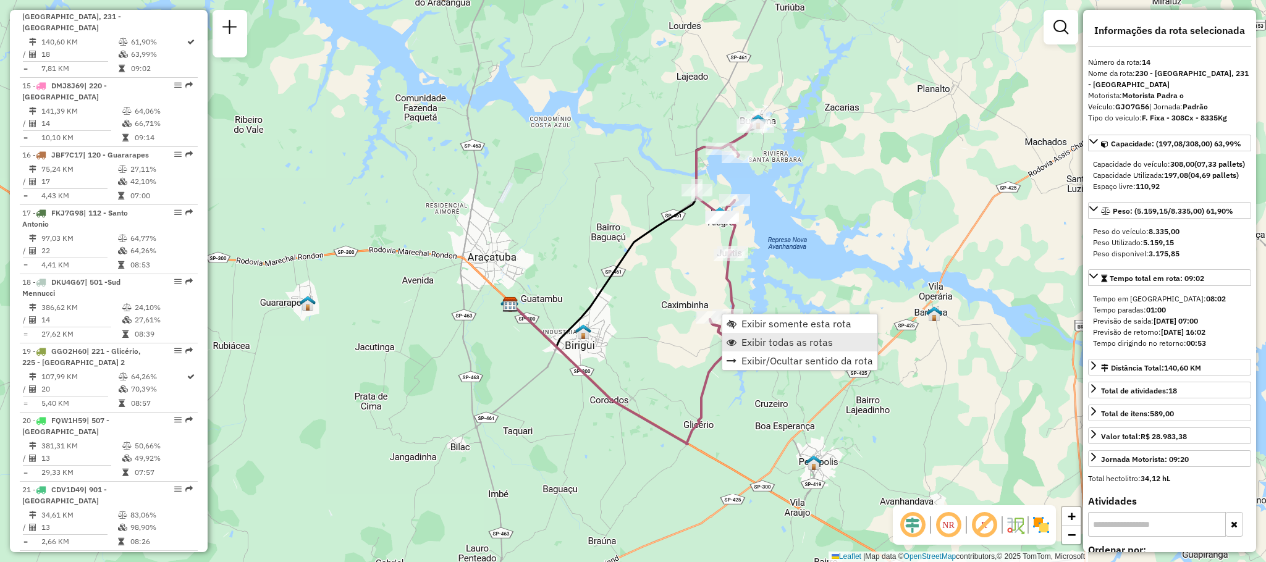
click at [754, 350] on link "Exibir todas as rotas" at bounding box center [799, 342] width 155 height 19
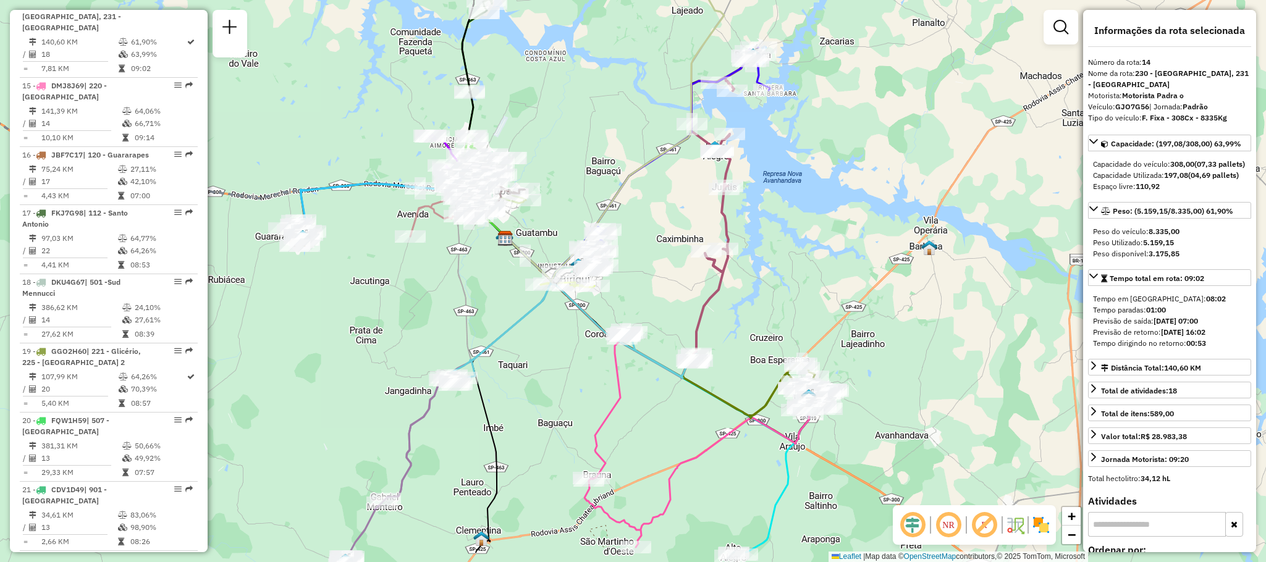
drag, startPoint x: 706, startPoint y: 443, endPoint x: 710, endPoint y: 215, distance: 228.0
click at [712, 176] on div "Janela de atendimento Grade de atendimento Capacidade Transportadoras Veículos …" at bounding box center [633, 281] width 1266 height 562
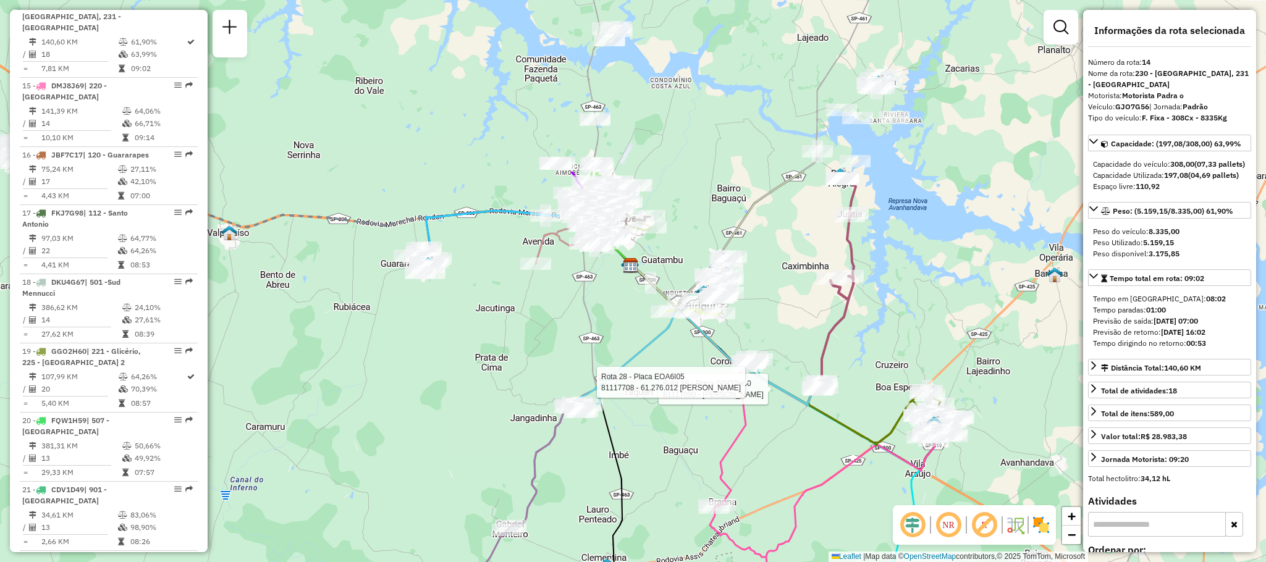
drag, startPoint x: 358, startPoint y: 269, endPoint x: 447, endPoint y: 441, distance: 193.7
click at [447, 441] on div "Rota 19 - Placa GGO2H60 81117090 - [PERSON_NAME] Rota 28 - Placa EOA6I05 811177…" at bounding box center [633, 281] width 1266 height 562
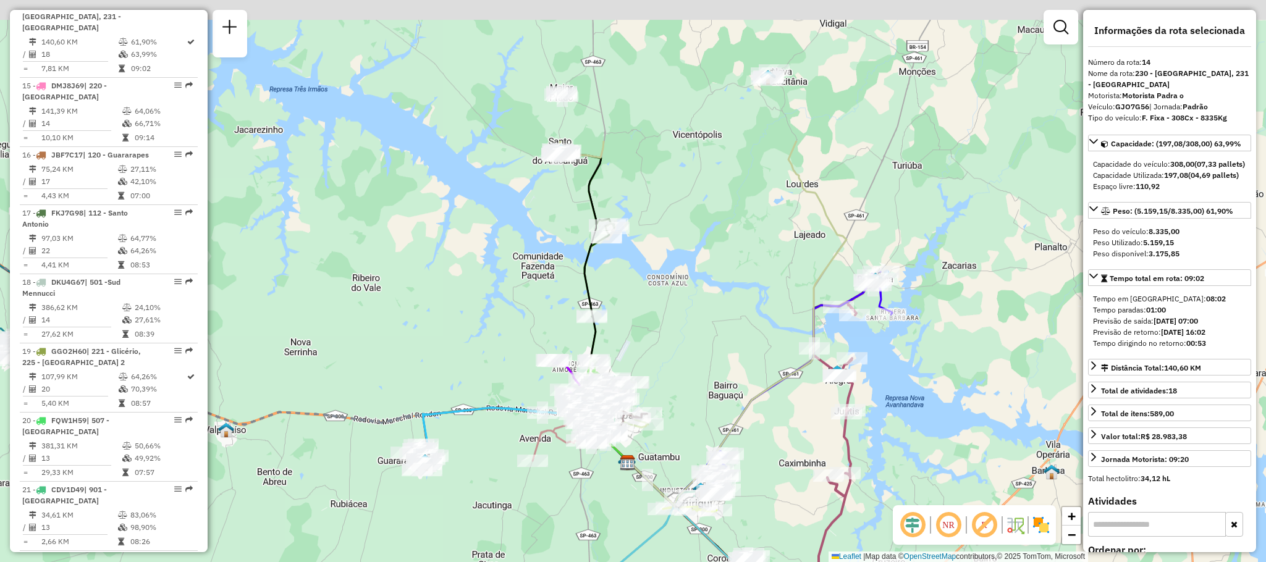
drag, startPoint x: 641, startPoint y: 161, endPoint x: 618, endPoint y: 280, distance: 121.5
click at [618, 280] on div "Rota 19 - Placa GGO2H60 81117090 - [PERSON_NAME] Rota 28 - Placa EOA6I05 811177…" at bounding box center [633, 281] width 1266 height 562
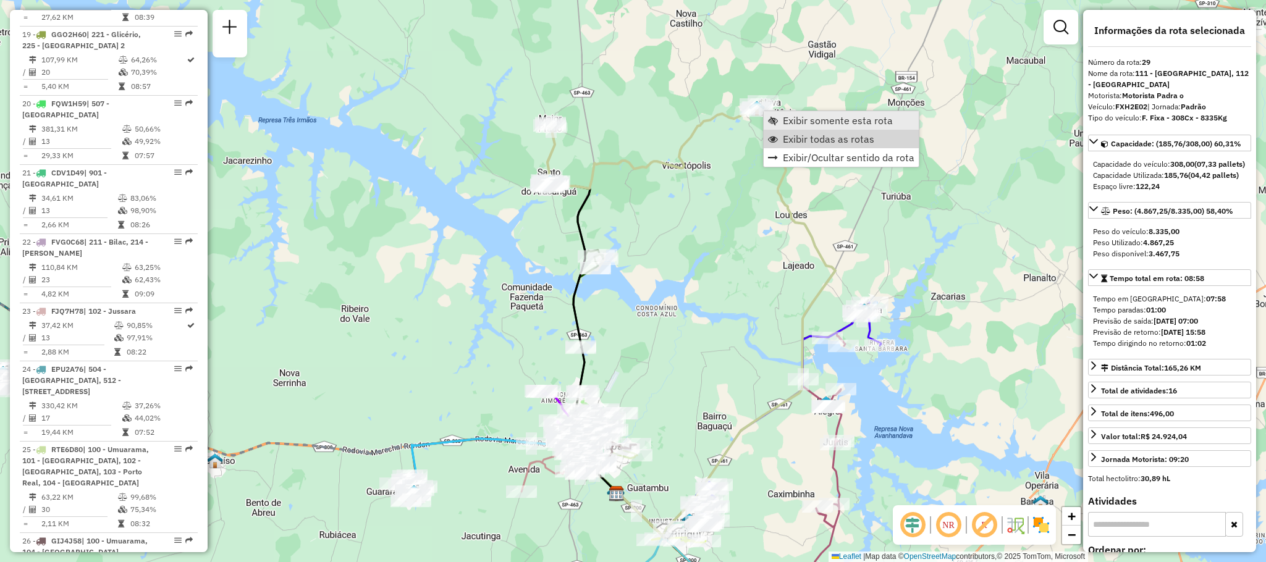
scroll to position [2102, 0]
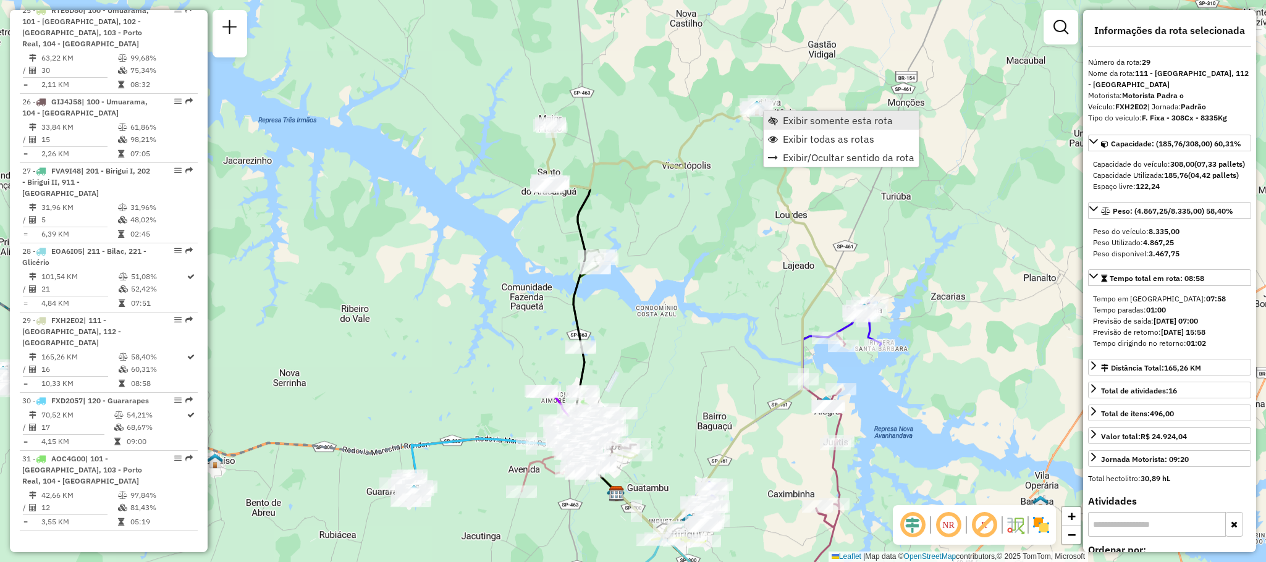
click at [798, 116] on span "Exibir somente esta rota" at bounding box center [838, 121] width 110 height 10
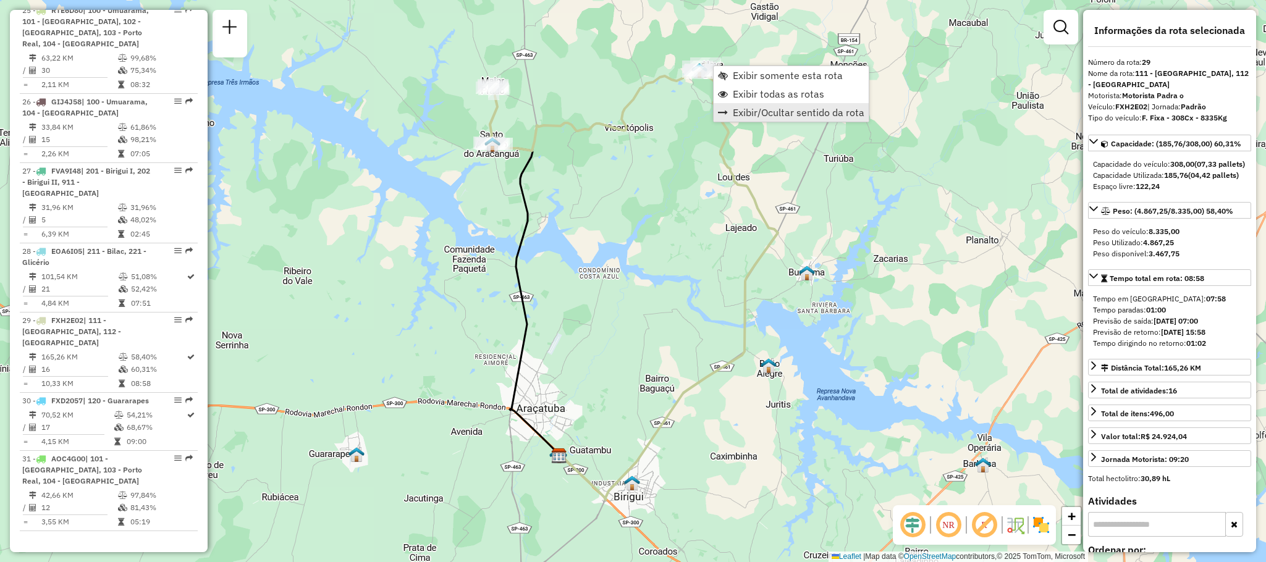
click at [785, 104] on link "Exibir/Ocultar sentido da rota" at bounding box center [791, 112] width 155 height 19
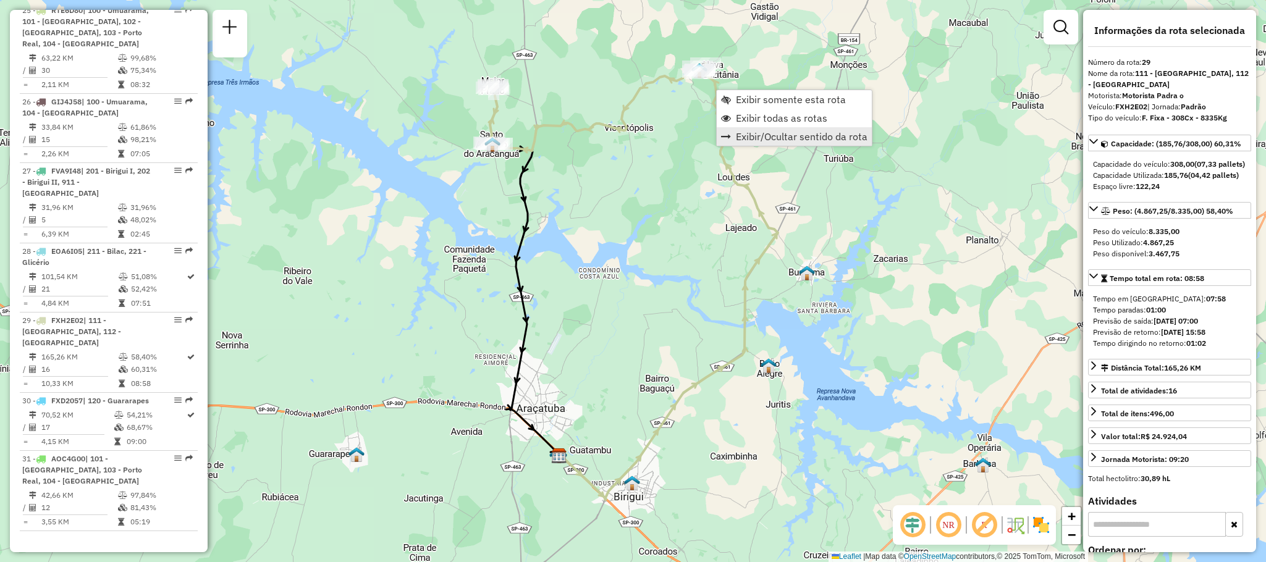
click at [793, 128] on link "Exibir/Ocultar sentido da rota" at bounding box center [794, 136] width 155 height 19
